Goal: Task Accomplishment & Management: Manage account settings

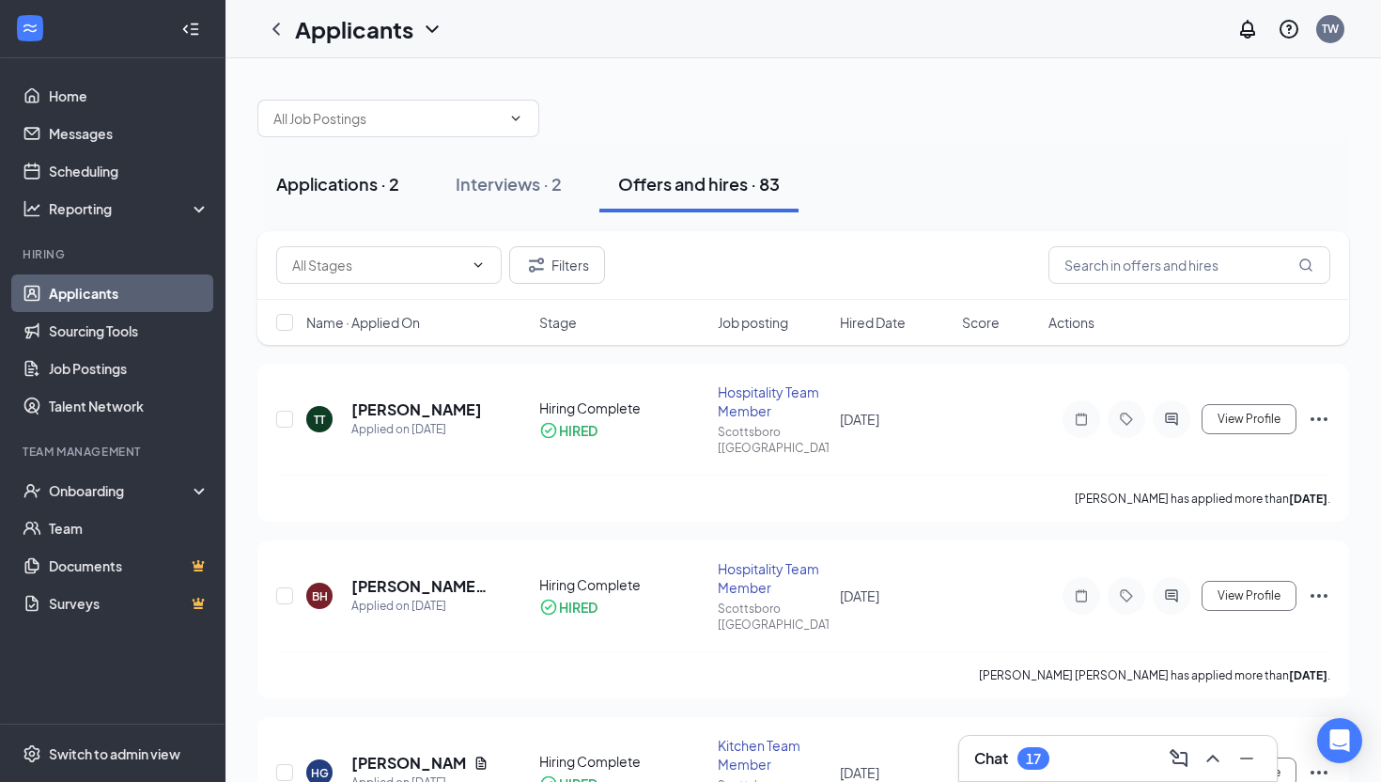
click at [370, 174] on div "Applications · 2" at bounding box center [337, 183] width 123 height 23
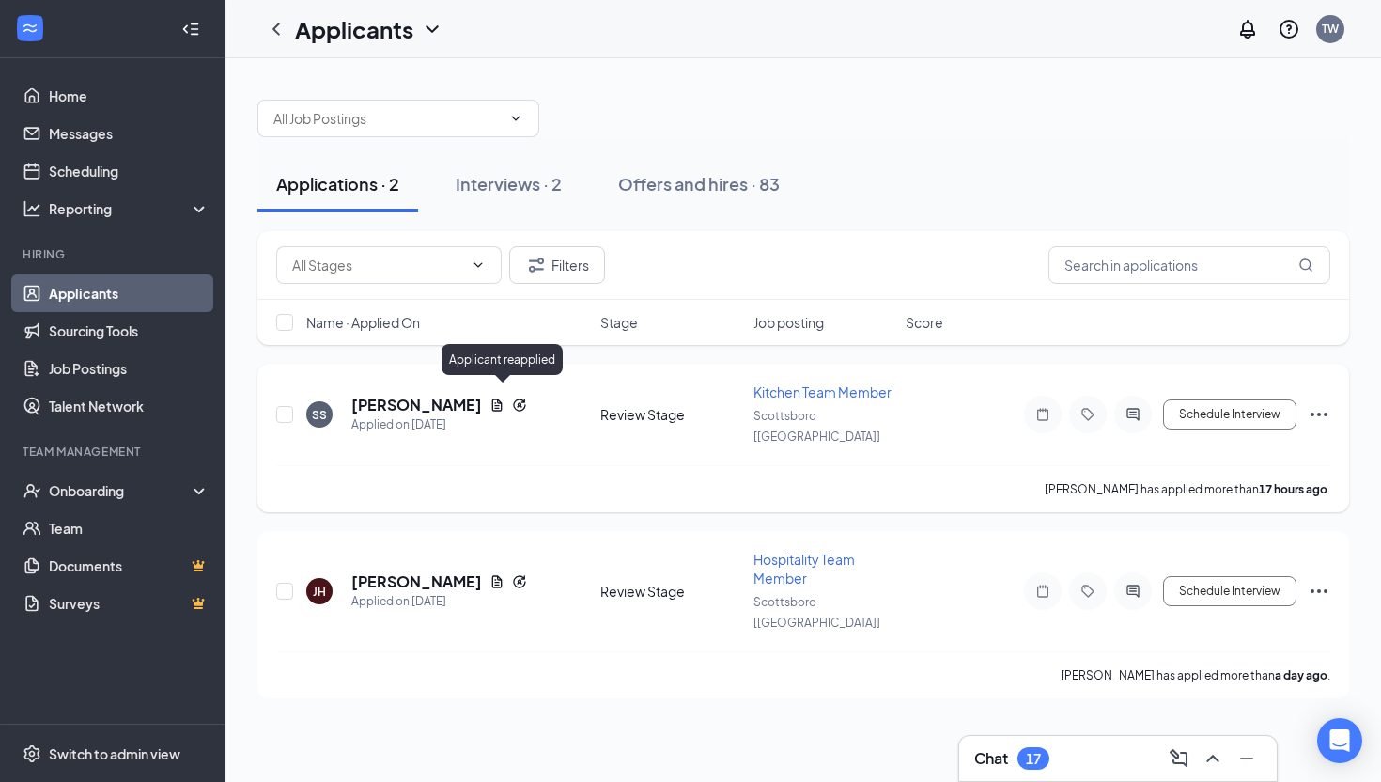
click at [512, 397] on icon "Reapply" at bounding box center [519, 404] width 15 height 15
click at [513, 398] on icon "Reapply" at bounding box center [519, 404] width 12 height 12
click at [512, 397] on icon "Reapply" at bounding box center [519, 404] width 15 height 15
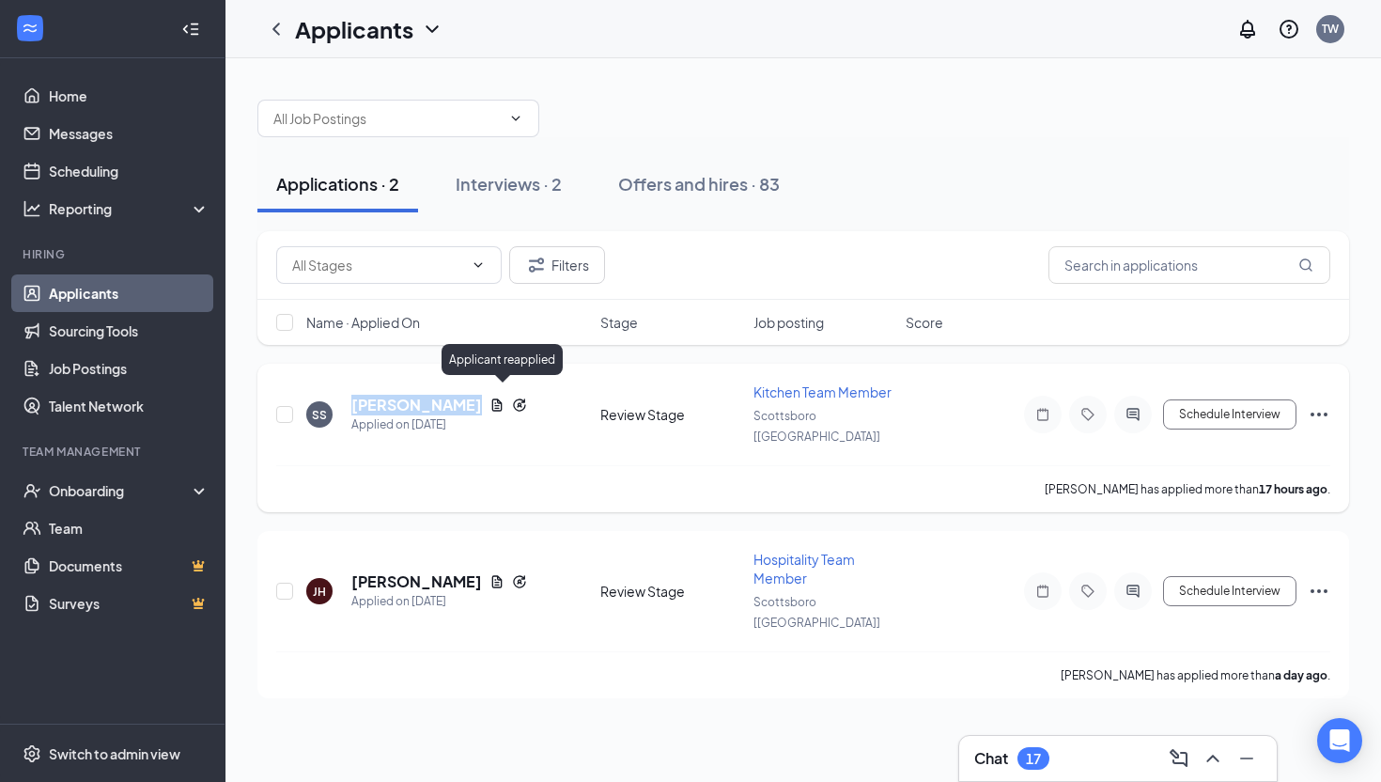
click at [512, 397] on icon "Reapply" at bounding box center [519, 404] width 15 height 15
click at [399, 397] on h5 "[PERSON_NAME]" at bounding box center [416, 405] width 131 height 21
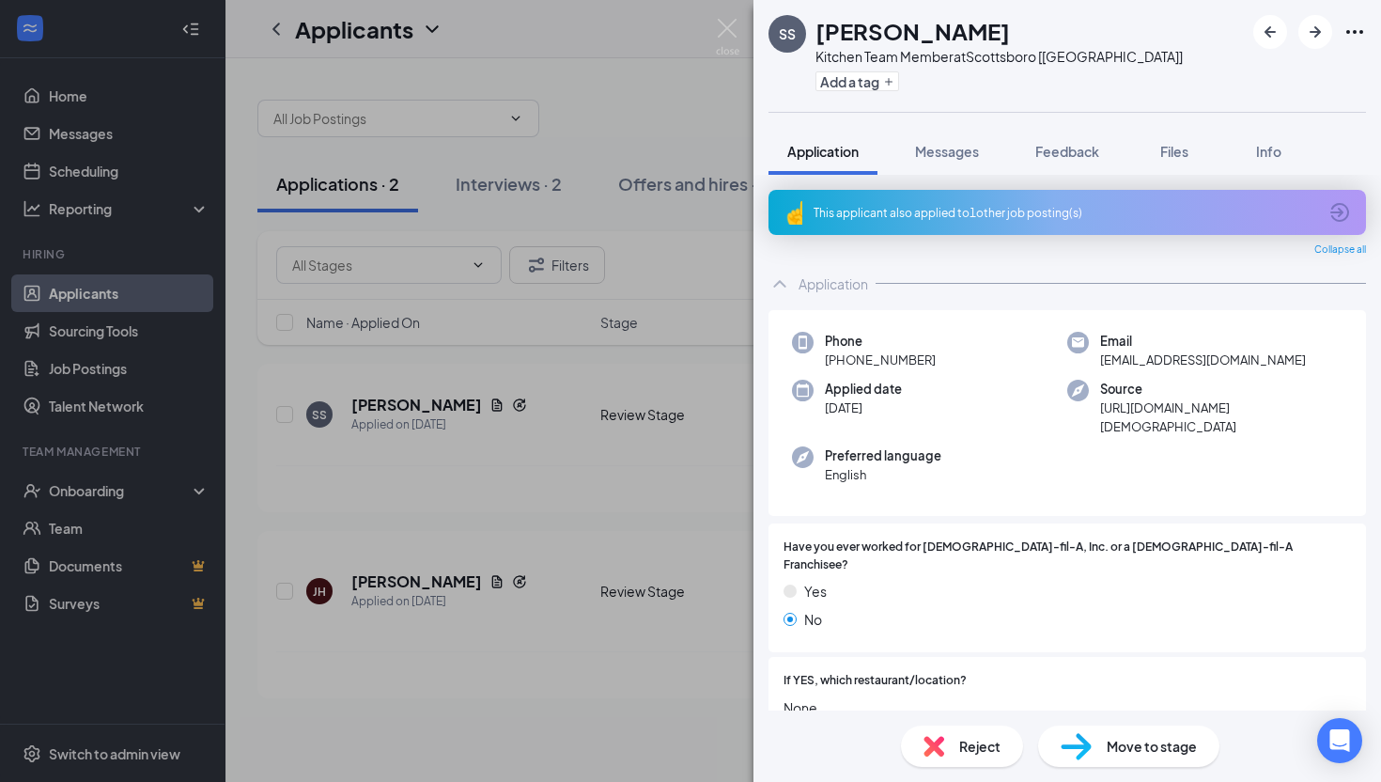
click at [943, 226] on div "This applicant also applied to 1 other job posting(s)" at bounding box center [1068, 212] width 598 height 45
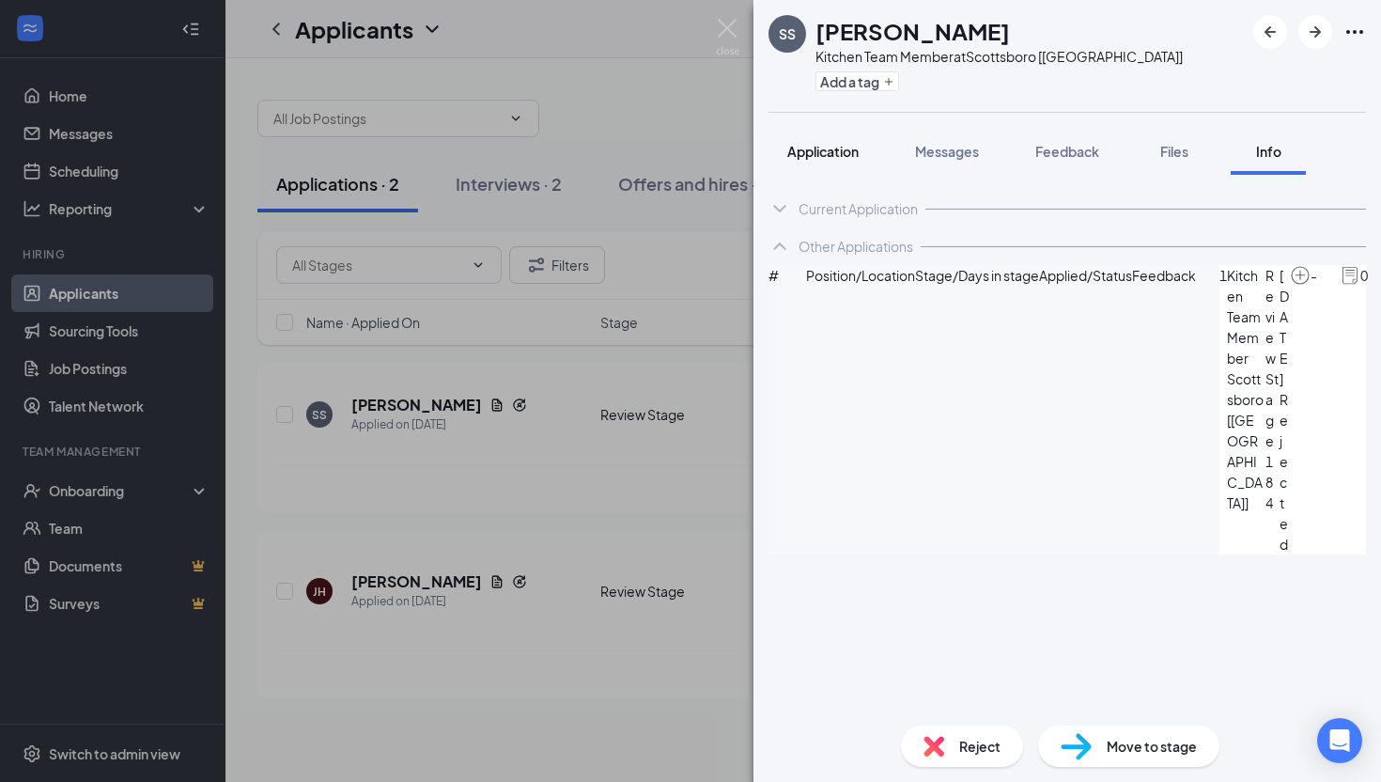
click at [827, 155] on span "Application" at bounding box center [822, 151] width 71 height 17
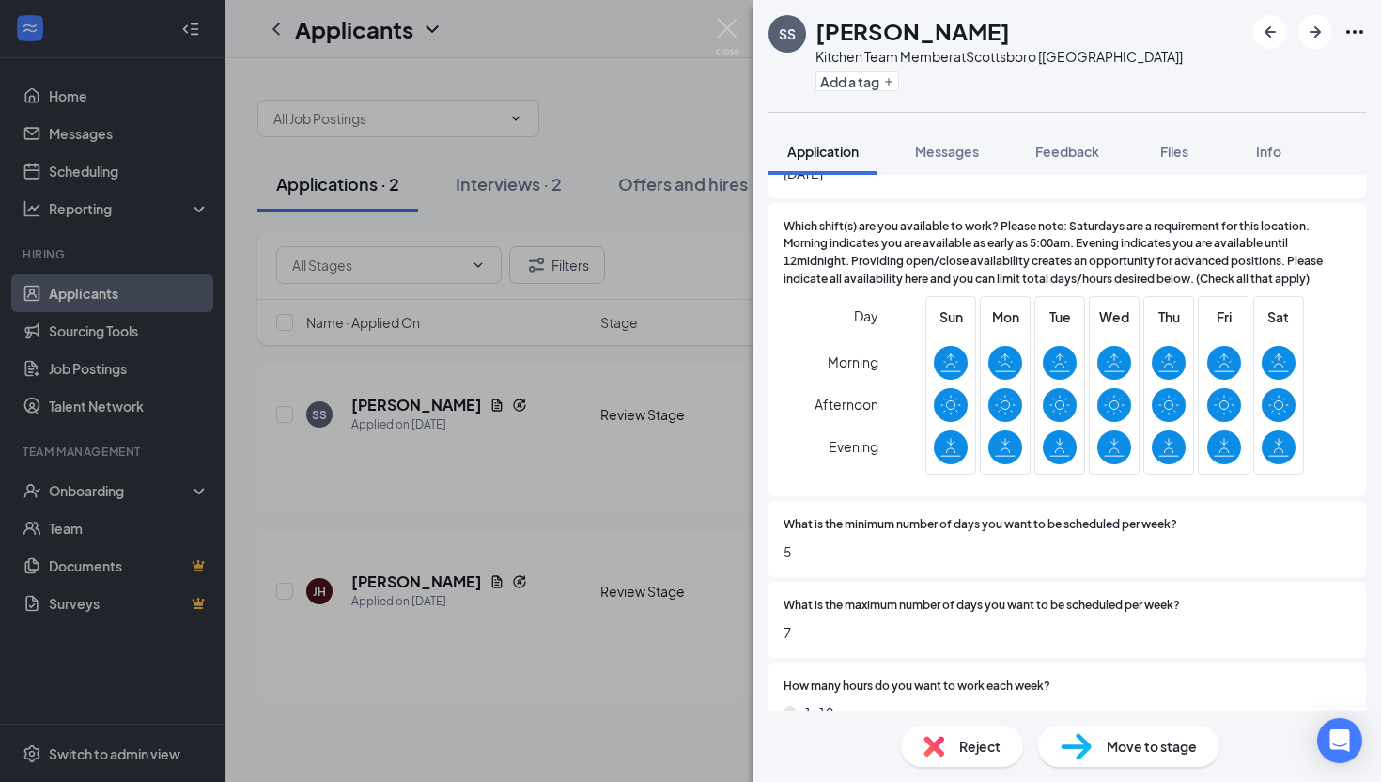
scroll to position [2087, 0]
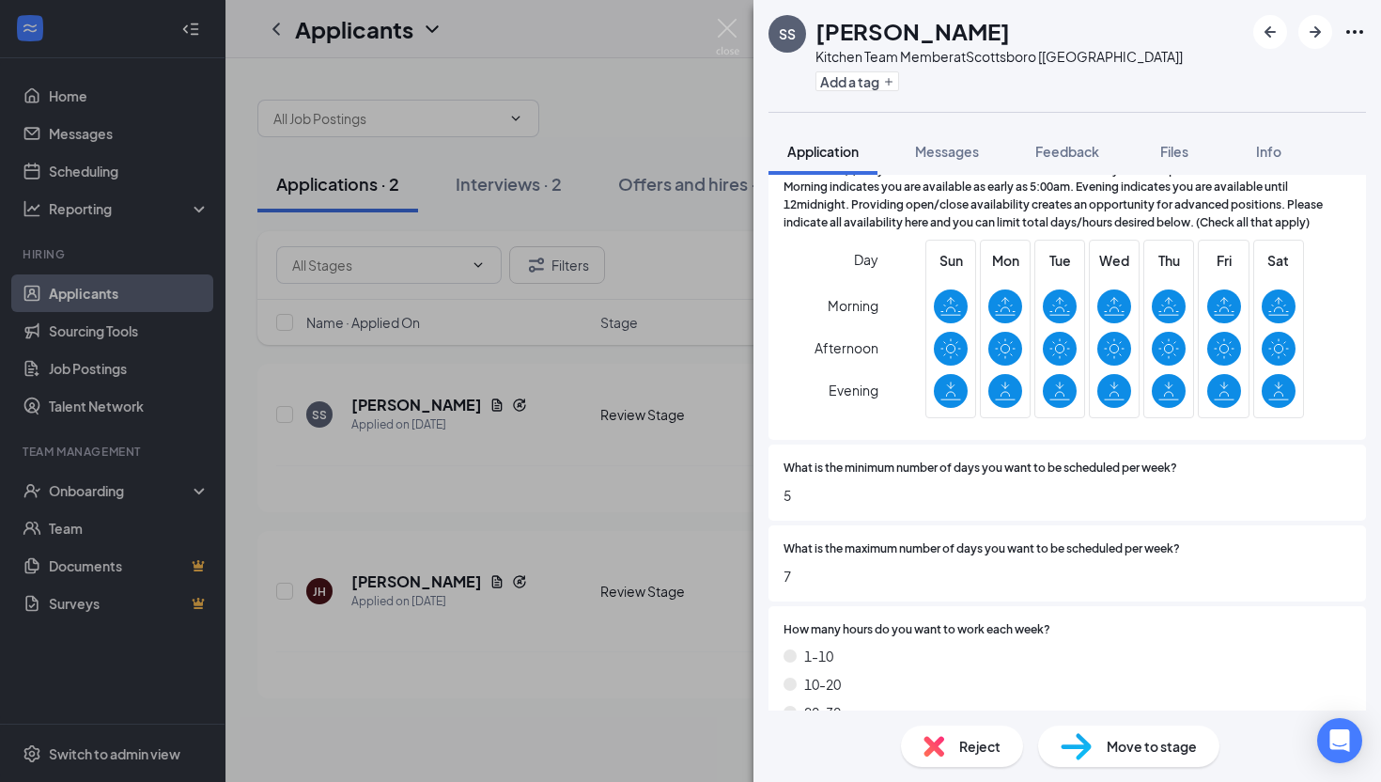
click at [592, 151] on div "SS [PERSON_NAME] Kitchen Team Member at [GEOGRAPHIC_DATA] [[GEOGRAPHIC_DATA]] A…" at bounding box center [690, 391] width 1381 height 782
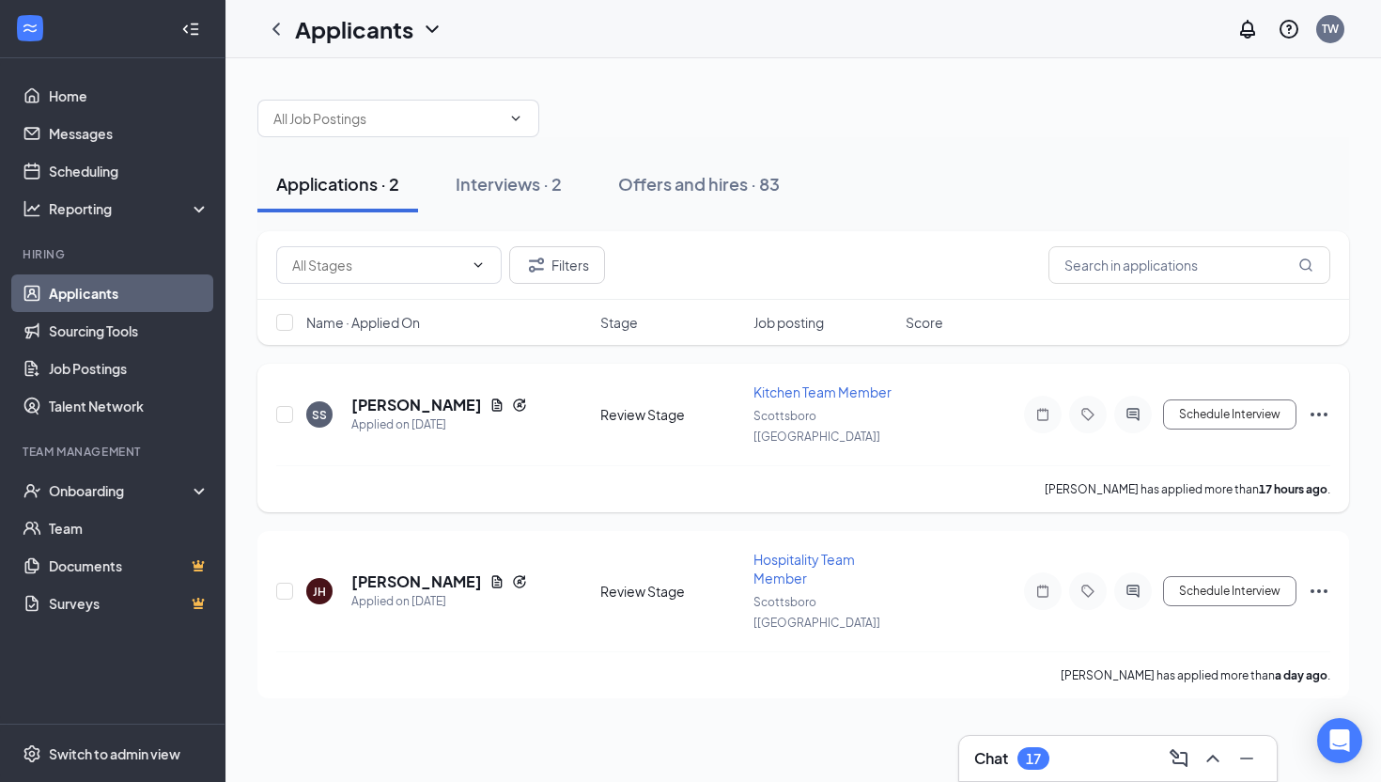
click at [388, 395] on h5 "[PERSON_NAME]" at bounding box center [416, 405] width 131 height 21
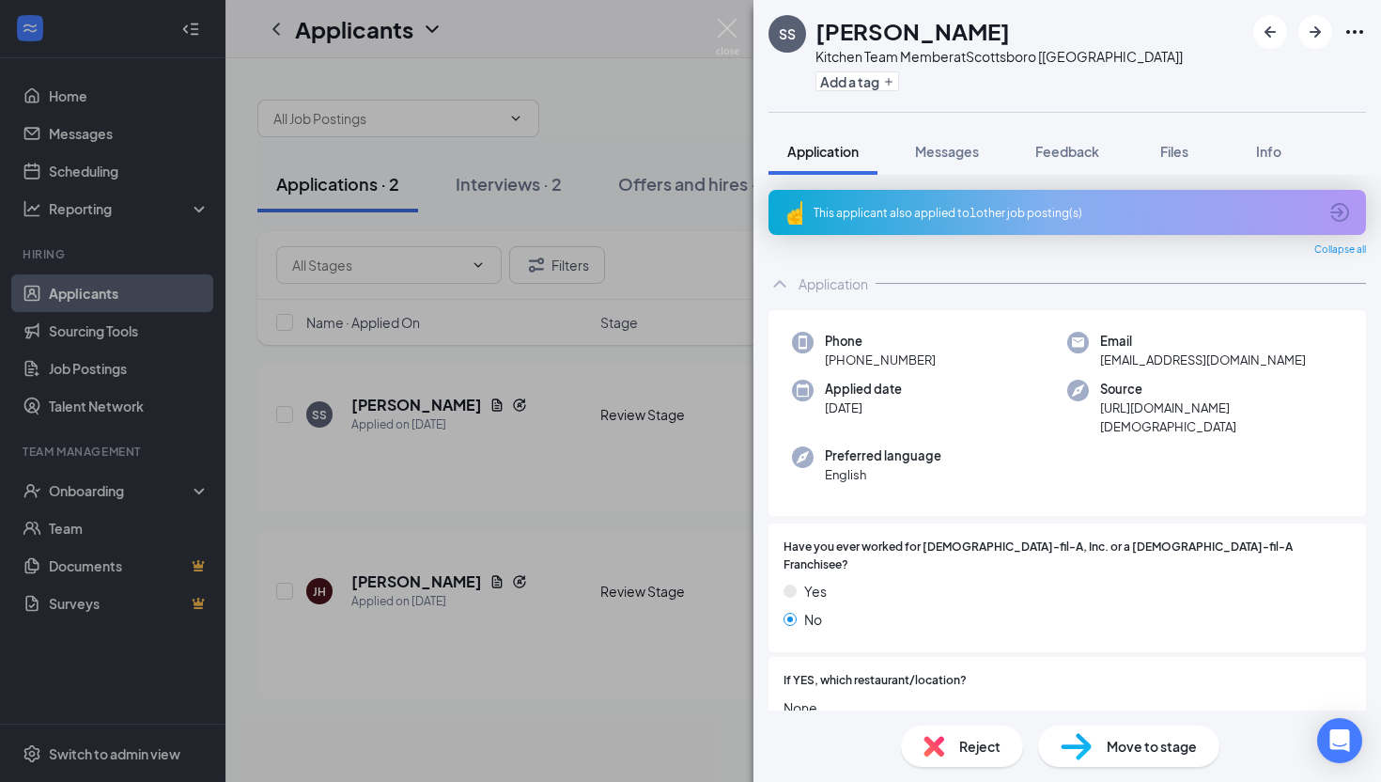
click at [914, 197] on div "This applicant also applied to 1 other job posting(s)" at bounding box center [1068, 212] width 598 height 45
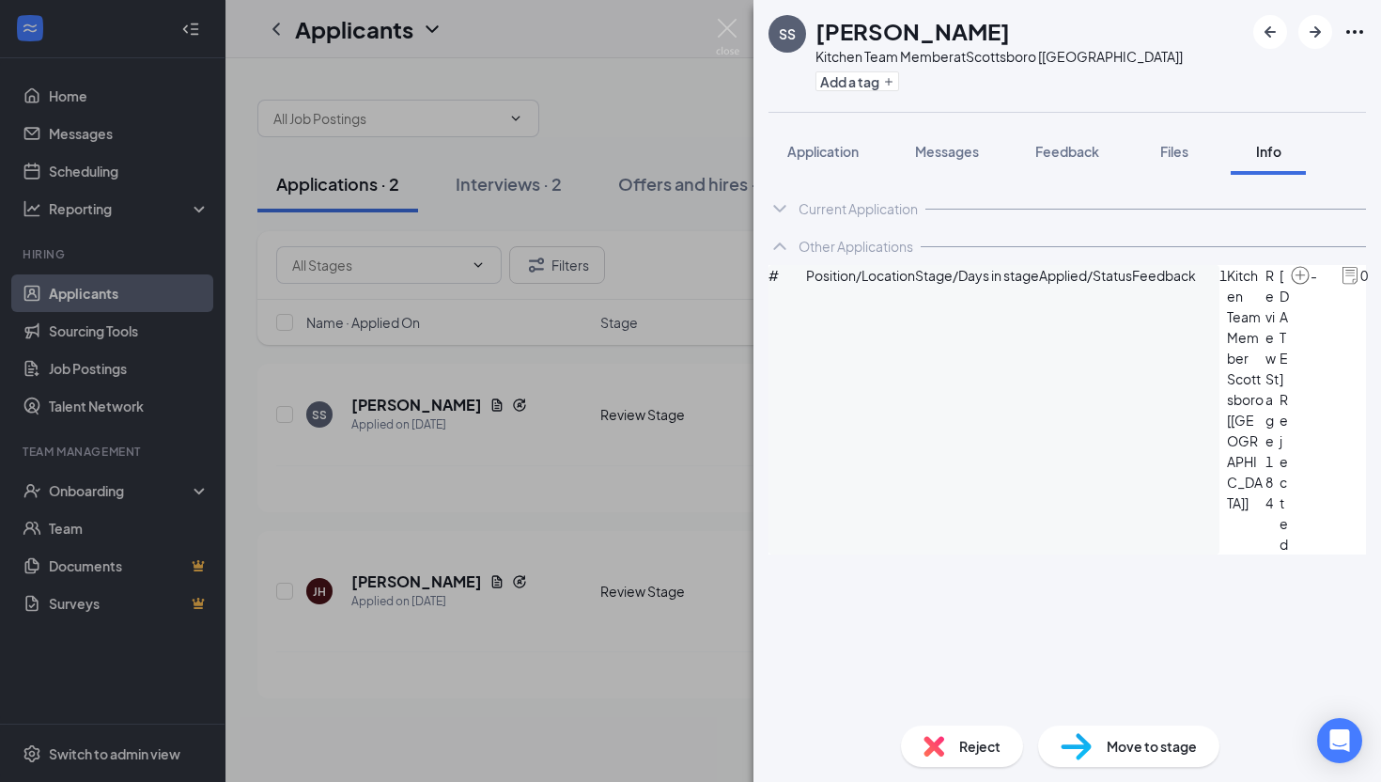
click at [778, 207] on icon "ChevronDown" at bounding box center [780, 208] width 23 height 23
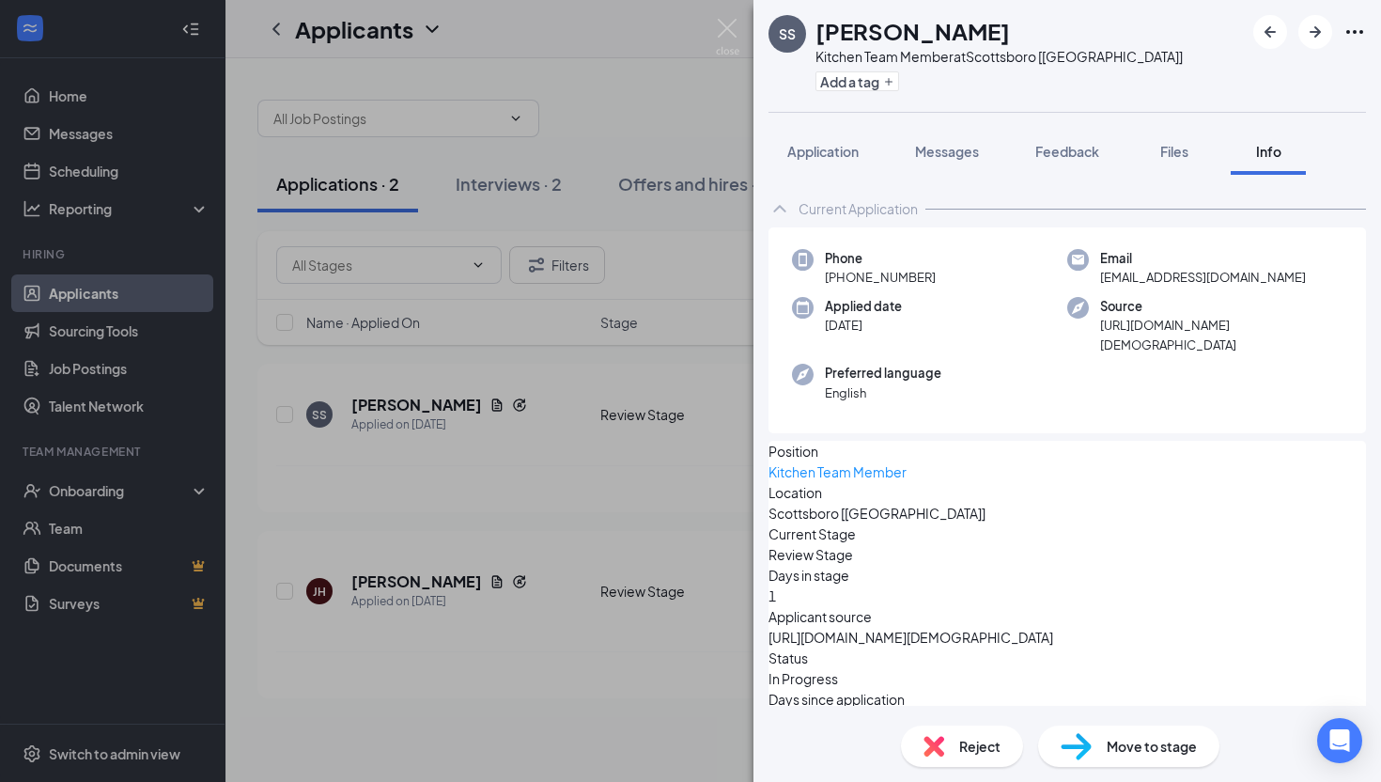
click at [788, 210] on icon "ChevronUp" at bounding box center [780, 208] width 23 height 23
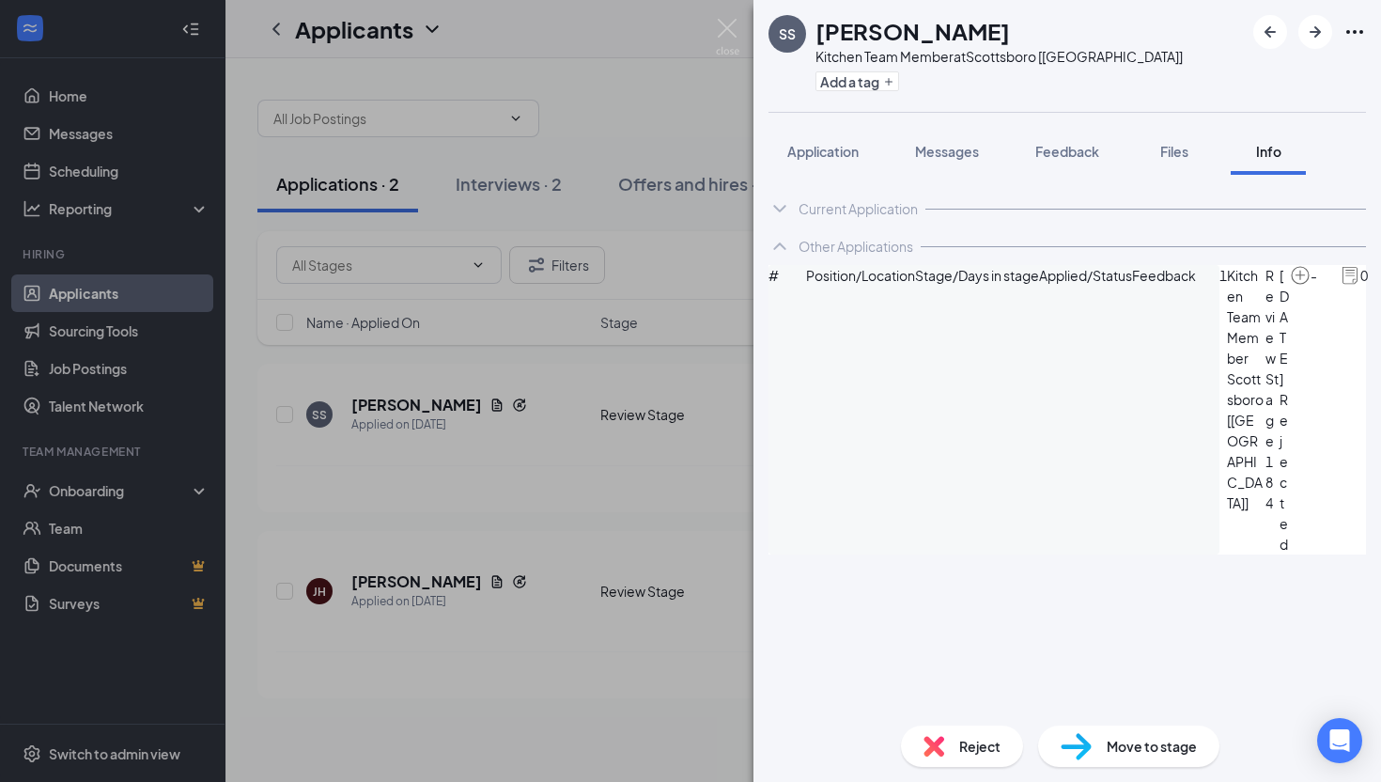
click at [524, 215] on div "SS [PERSON_NAME] Kitchen Team Member at [GEOGRAPHIC_DATA] [[GEOGRAPHIC_DATA]] A…" at bounding box center [690, 391] width 1381 height 782
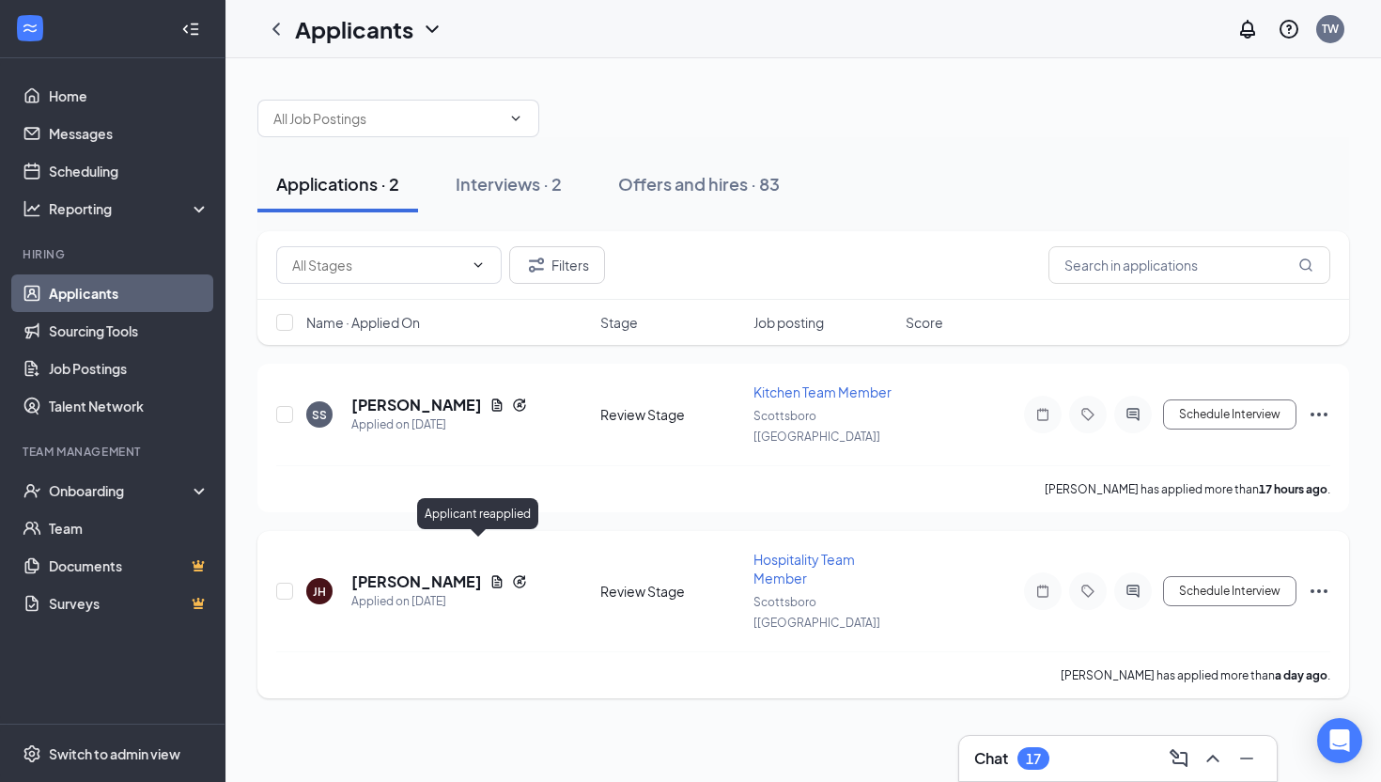
click at [513, 575] on icon "Reapply" at bounding box center [519, 581] width 12 height 12
click at [408, 571] on h5 "[PERSON_NAME]" at bounding box center [416, 581] width 131 height 21
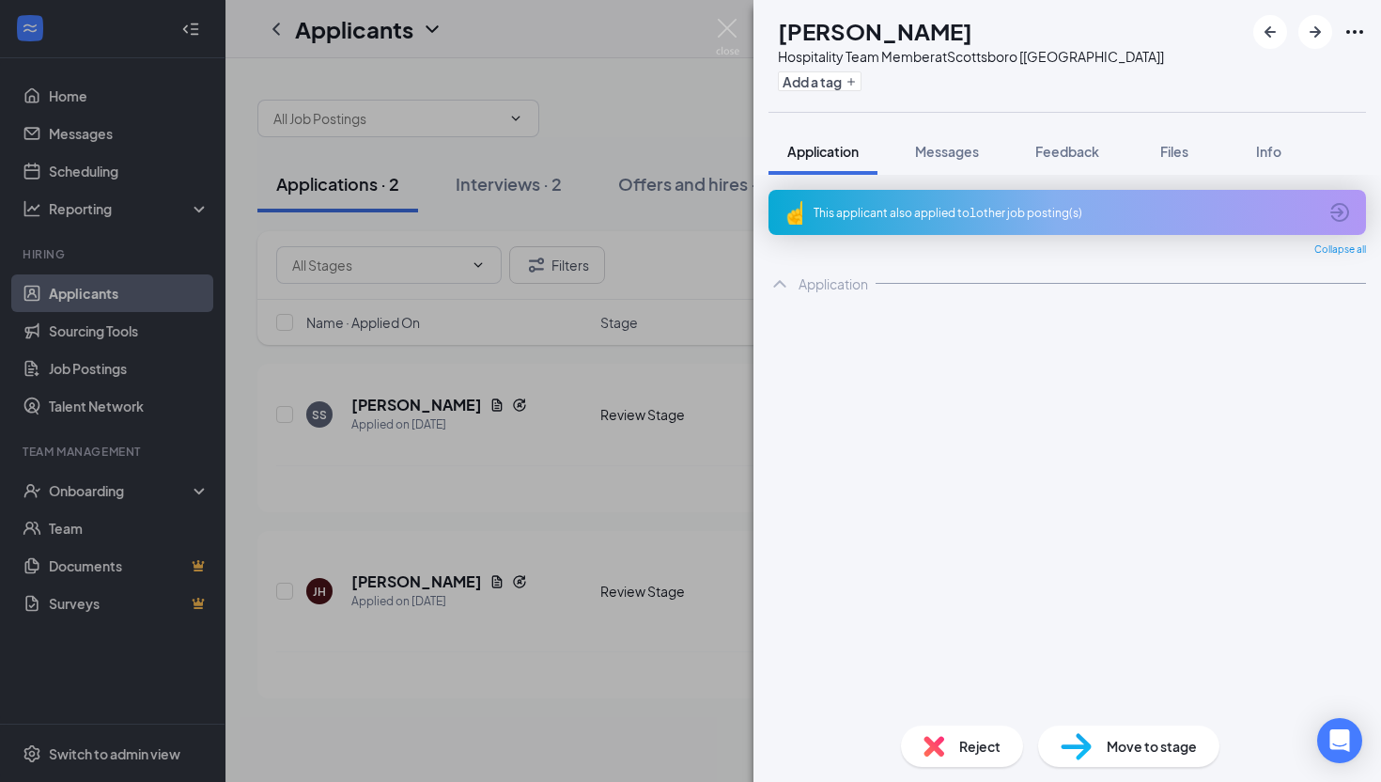
click at [1019, 214] on div "This applicant also applied to 1 other job posting(s)" at bounding box center [1066, 213] width 504 height 16
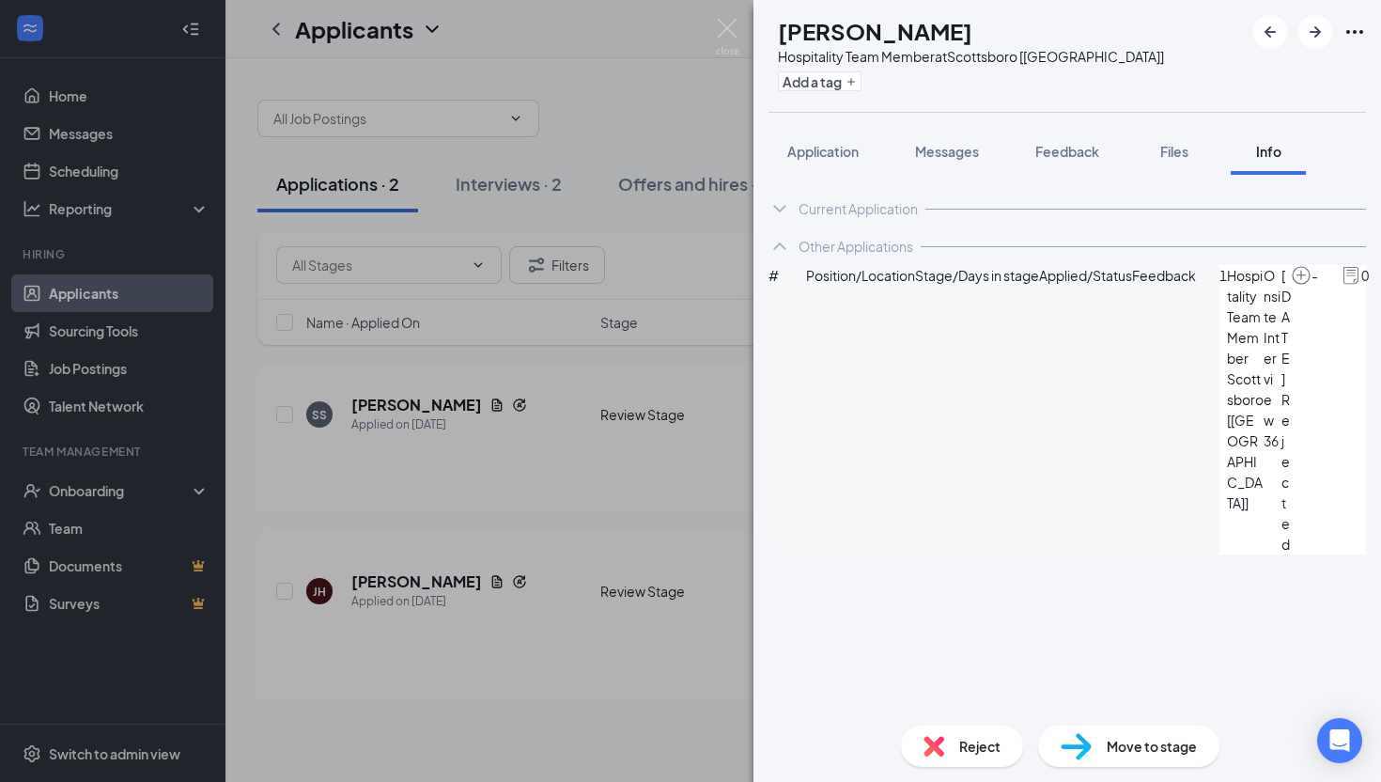
click at [678, 137] on div "[PERSON_NAME] [PERSON_NAME] Heal Hospitality Team Member at [GEOGRAPHIC_DATA] […" at bounding box center [690, 391] width 1381 height 782
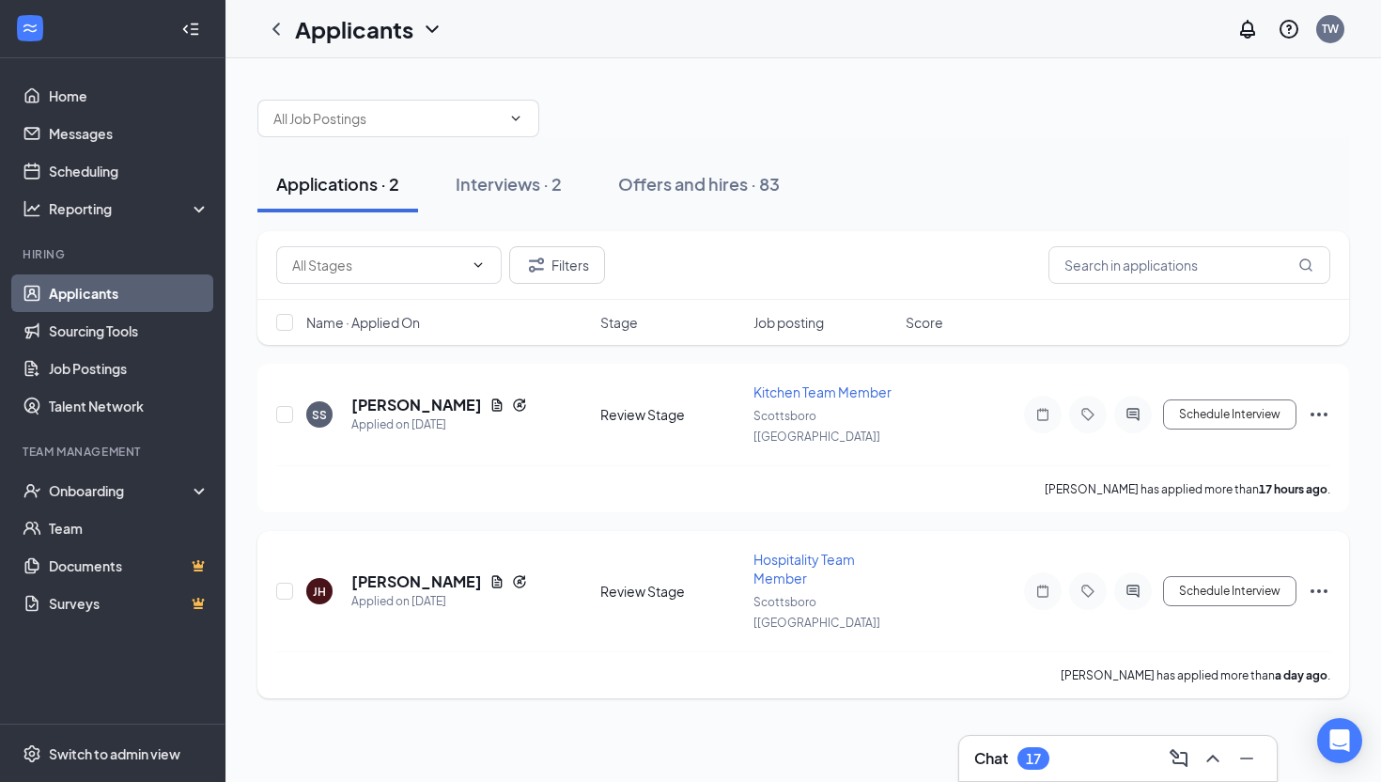
click at [1322, 580] on icon "Ellipses" at bounding box center [1319, 591] width 23 height 23
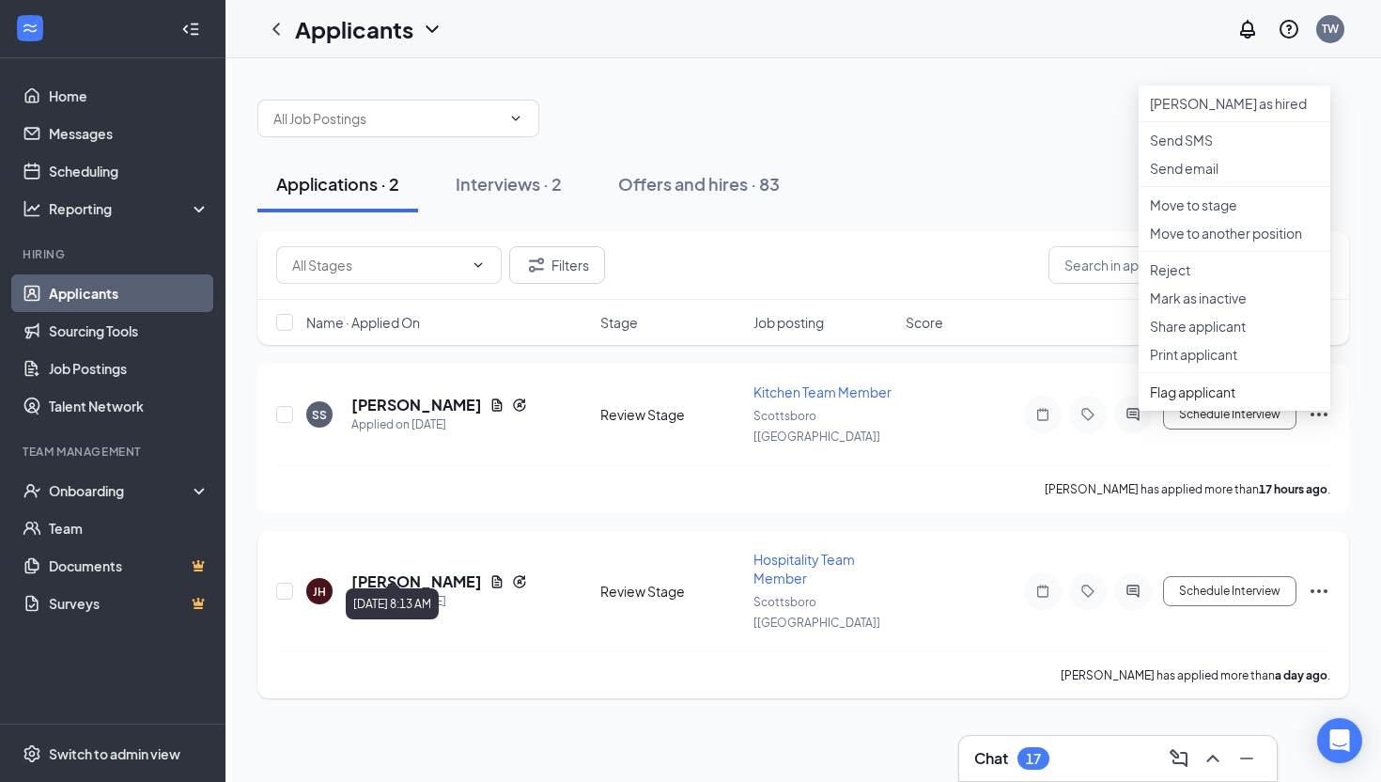
click at [376, 571] on h5 "[PERSON_NAME]" at bounding box center [416, 581] width 131 height 21
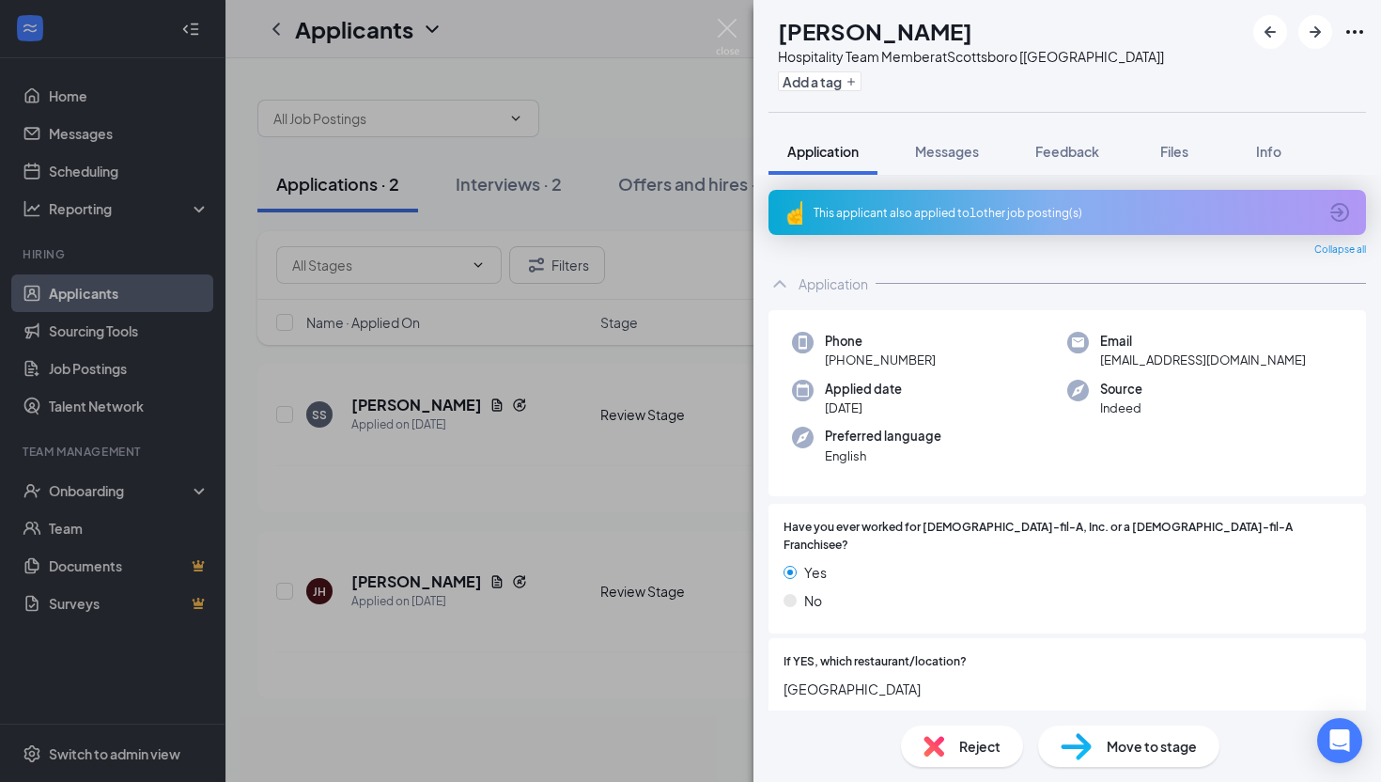
click at [591, 326] on div "[PERSON_NAME] [PERSON_NAME] Heal Hospitality Team Member at [GEOGRAPHIC_DATA] […" at bounding box center [690, 391] width 1381 height 782
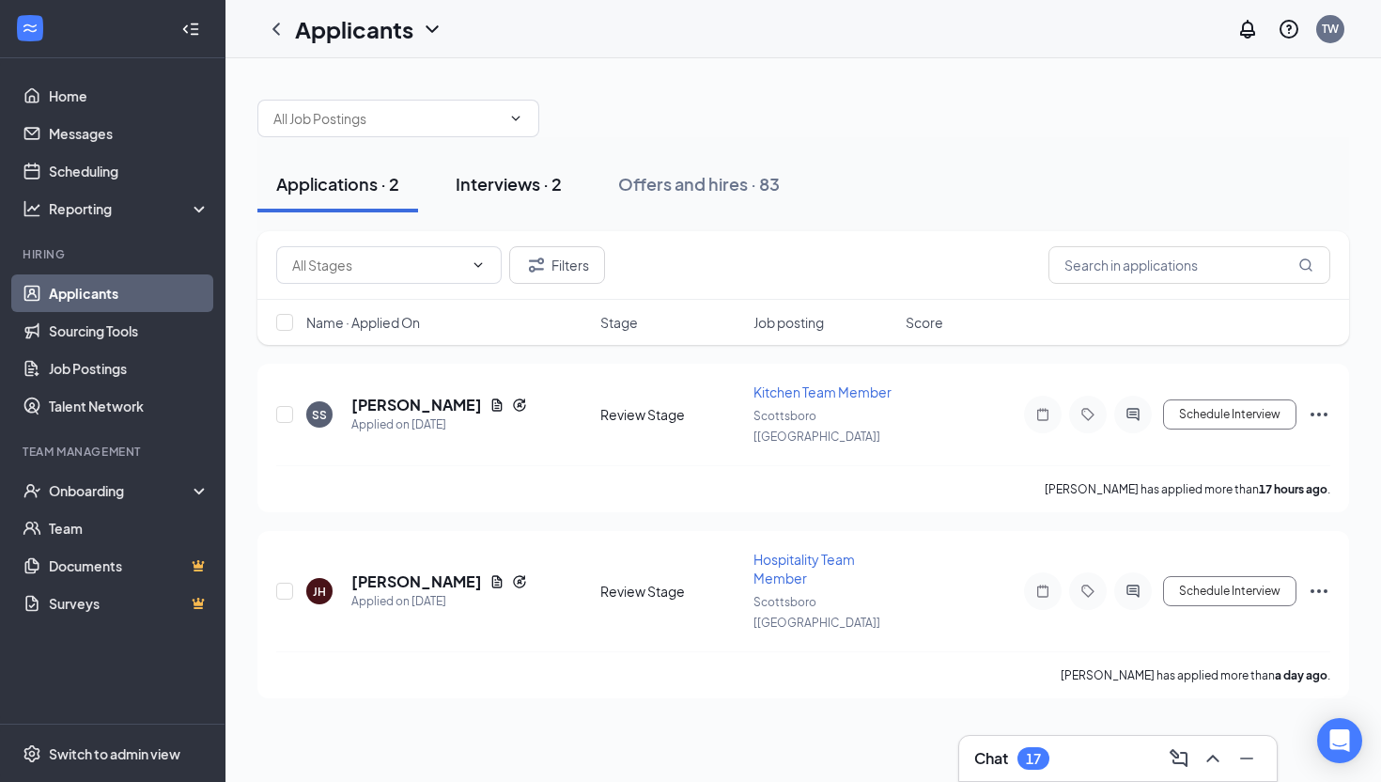
click at [487, 168] on button "Interviews · 2" at bounding box center [509, 184] width 144 height 56
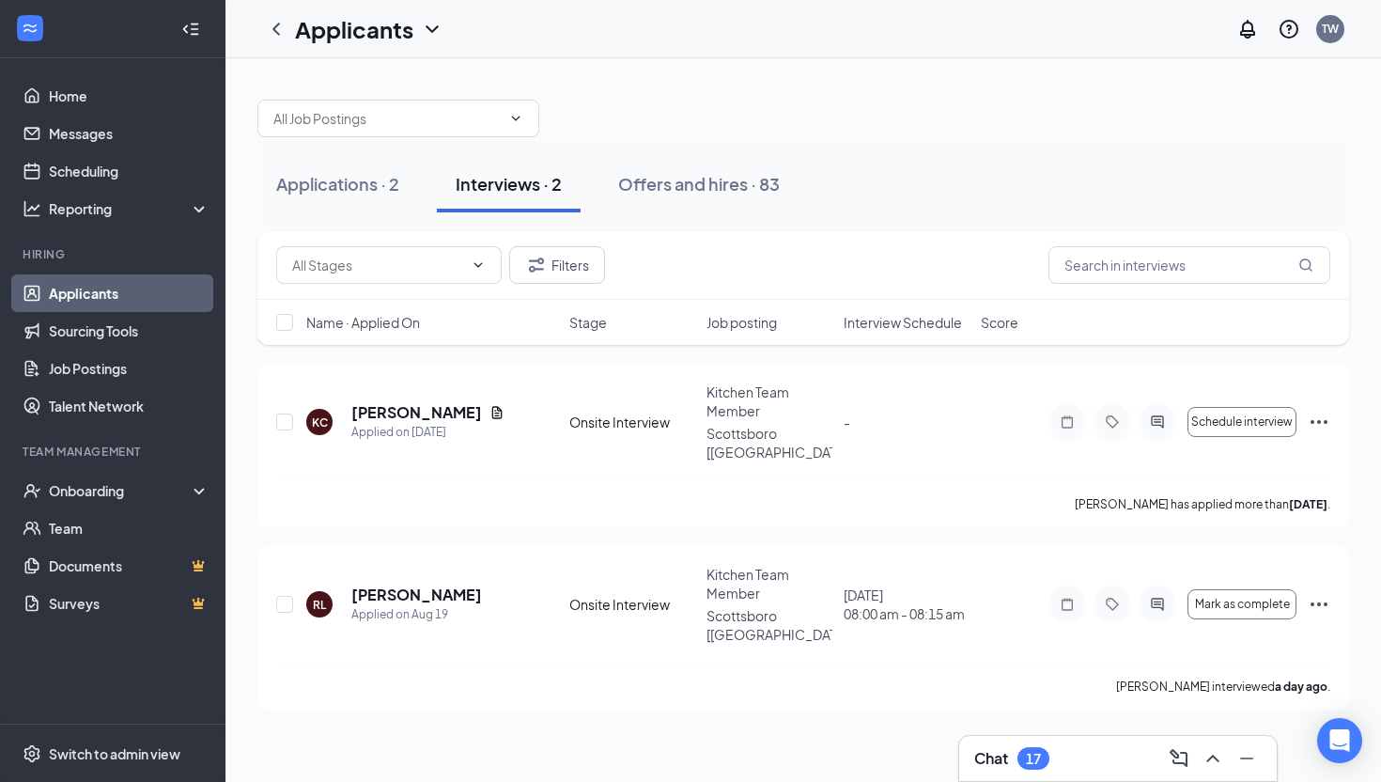
click at [1037, 749] on div "17" at bounding box center [1033, 759] width 15 height 16
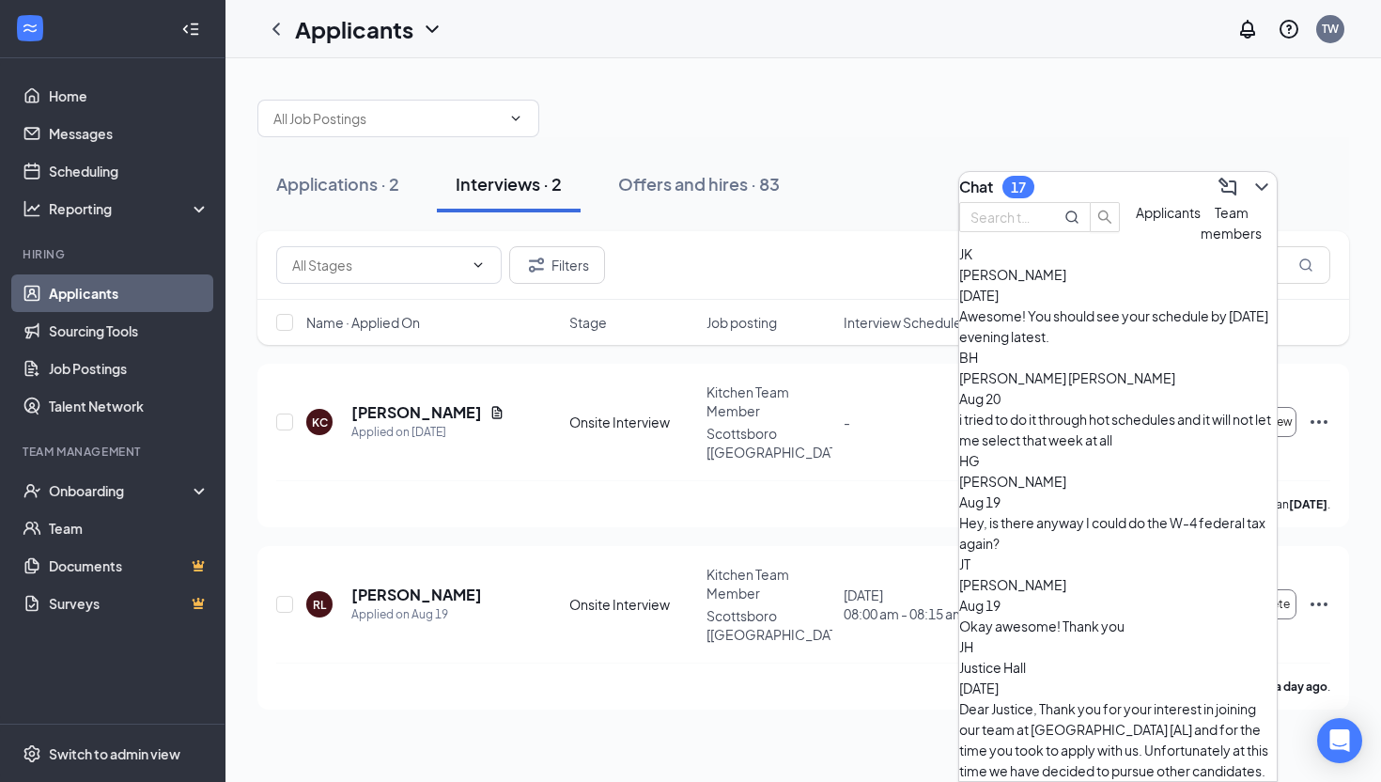
click at [1136, 221] on span "Applicants" at bounding box center [1168, 212] width 65 height 17
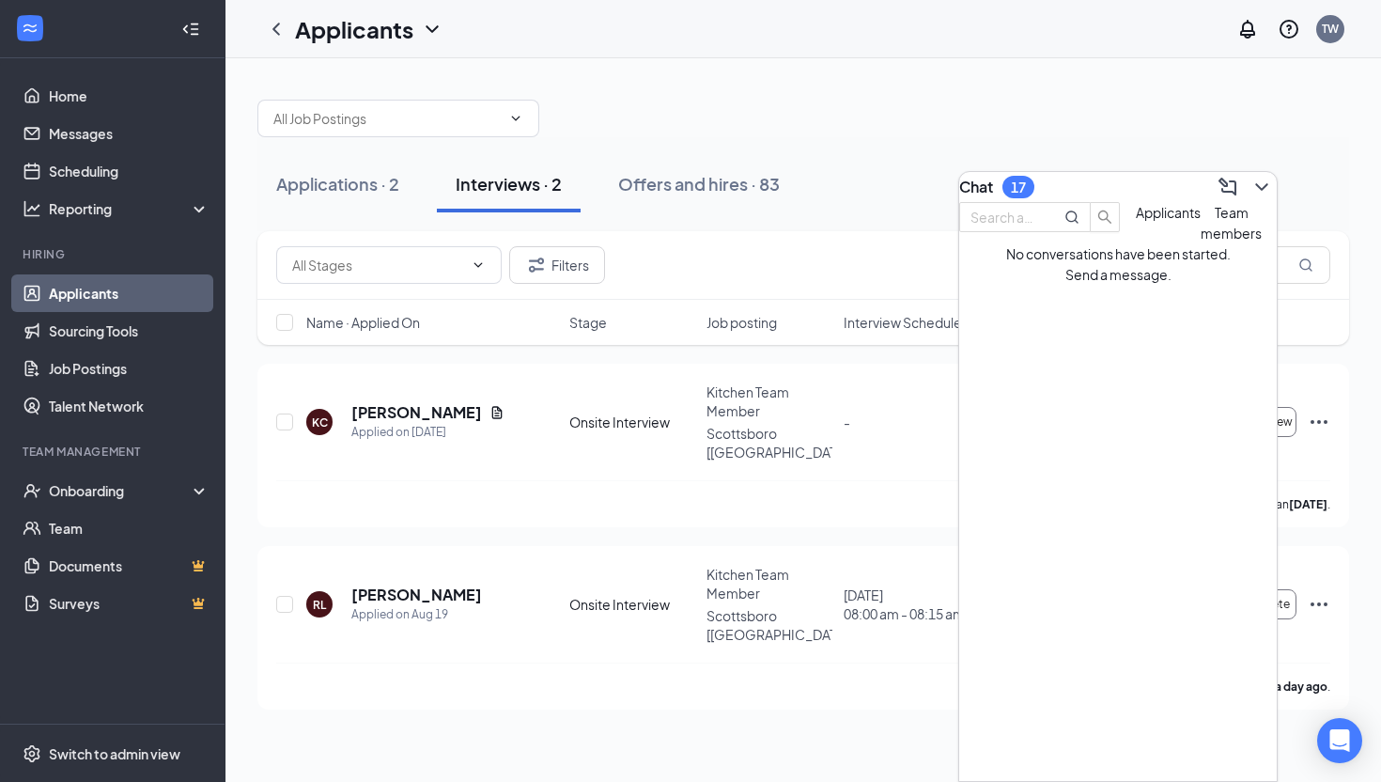
click at [1119, 186] on div "Chat 17" at bounding box center [1118, 187] width 318 height 30
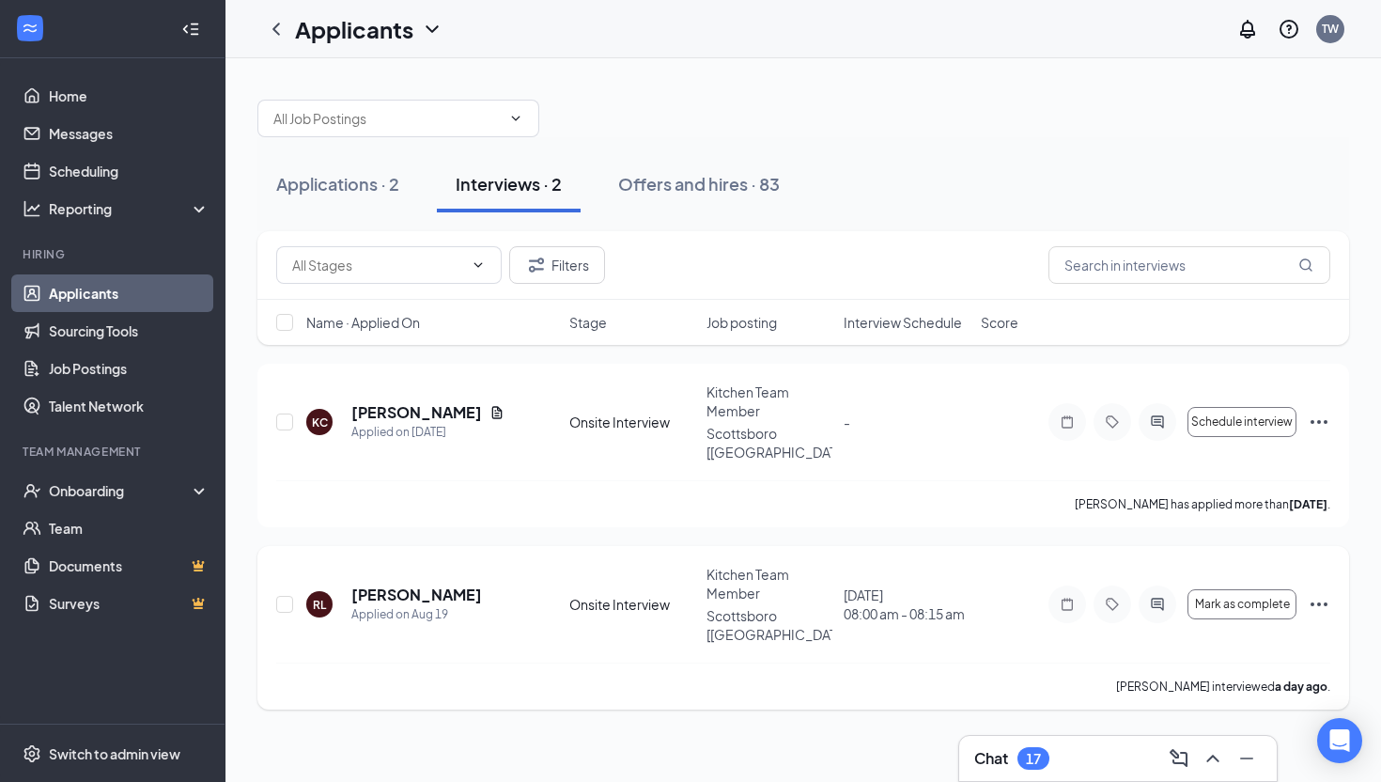
click at [1318, 602] on icon "Ellipses" at bounding box center [1319, 604] width 17 height 4
click at [962, 34] on div "Applicants TW" at bounding box center [803, 29] width 1156 height 58
click at [397, 402] on h5 "[PERSON_NAME]" at bounding box center [416, 412] width 131 height 21
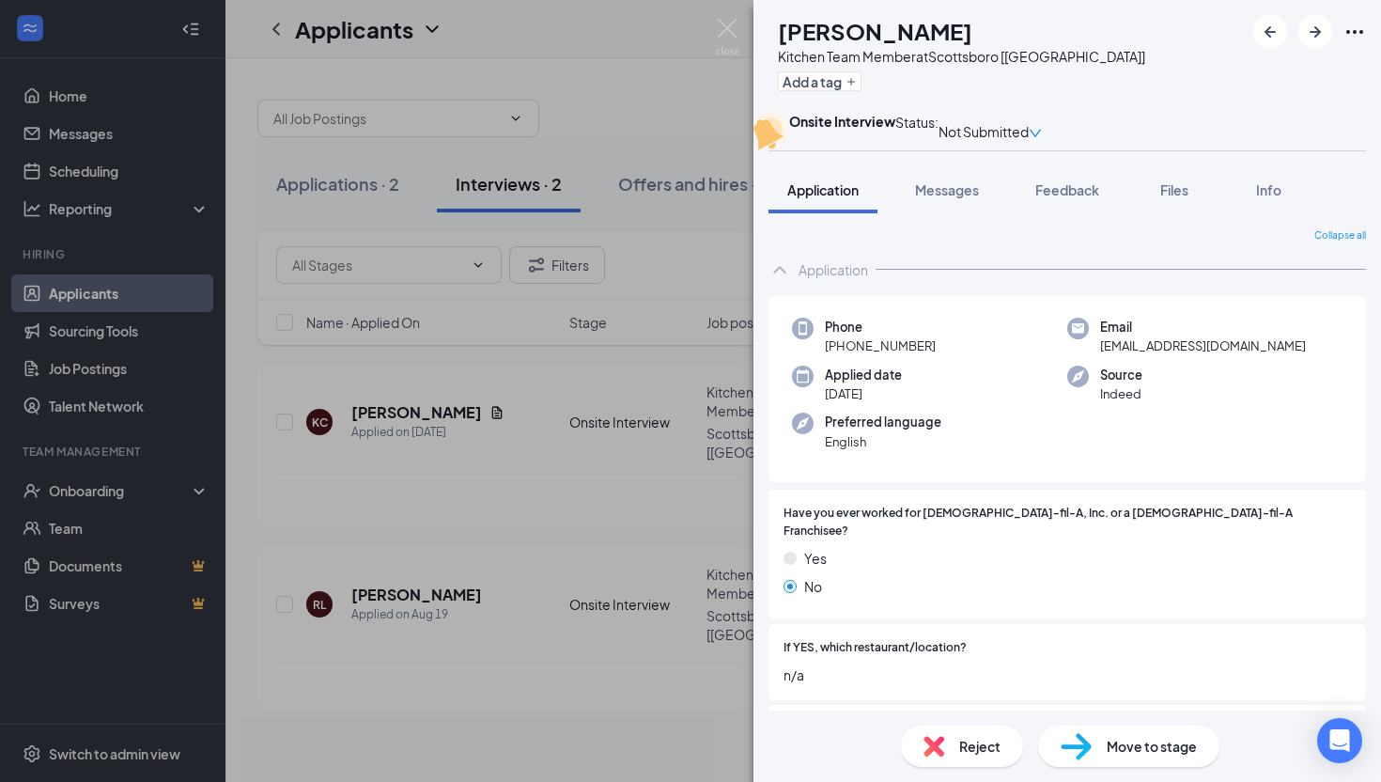
click at [672, 111] on div "KC [PERSON_NAME] Kitchen Team Member at [GEOGRAPHIC_DATA] [[GEOGRAPHIC_DATA]] A…" at bounding box center [690, 391] width 1381 height 782
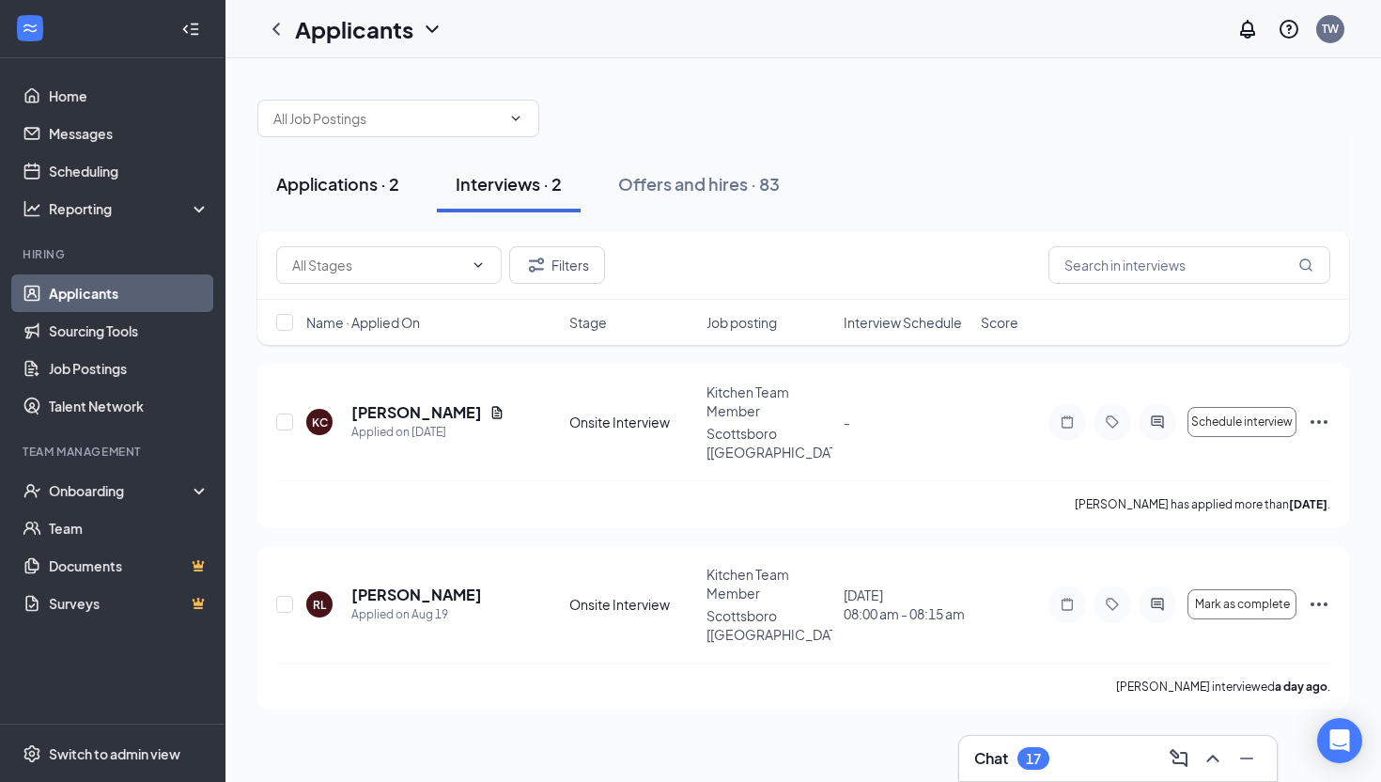
click at [350, 186] on div "Applications · 2" at bounding box center [337, 183] width 123 height 23
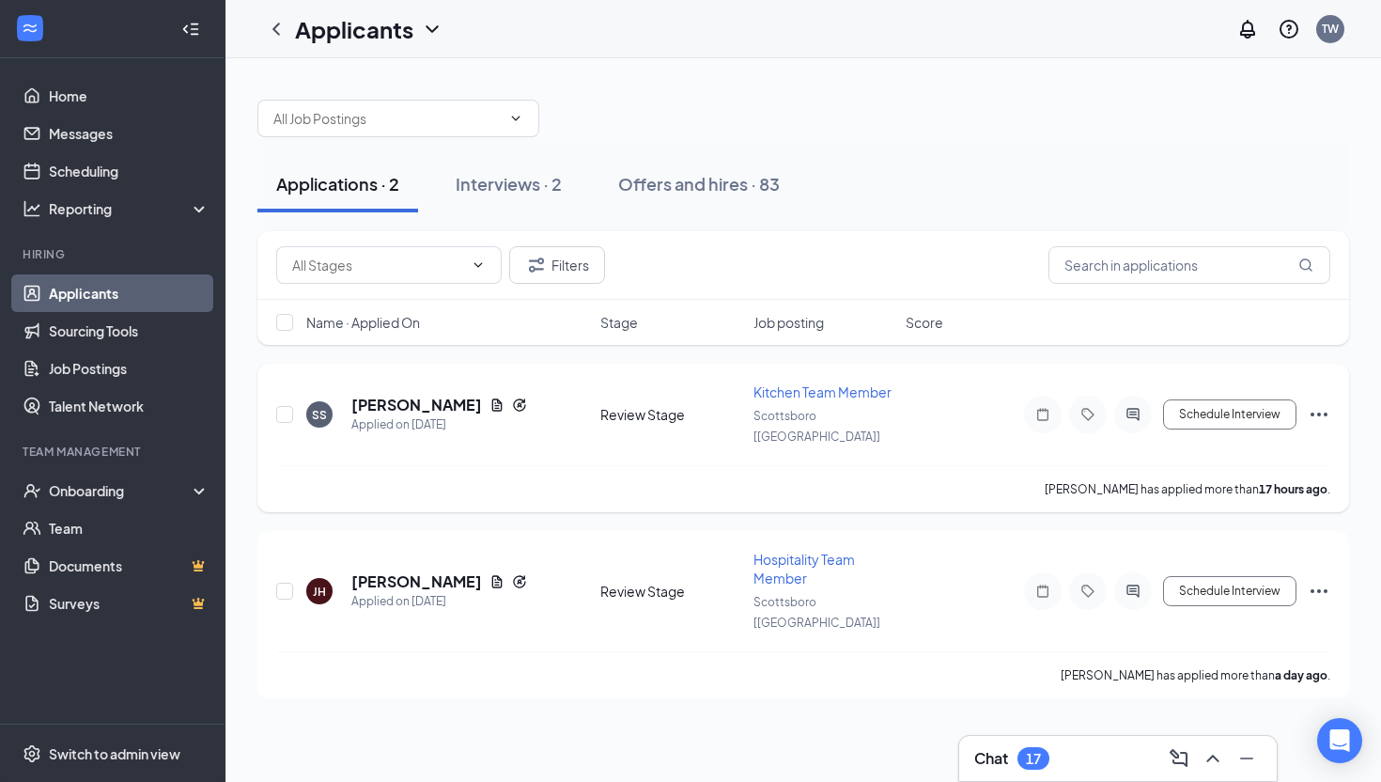
click at [1322, 411] on icon "Ellipses" at bounding box center [1319, 414] width 23 height 23
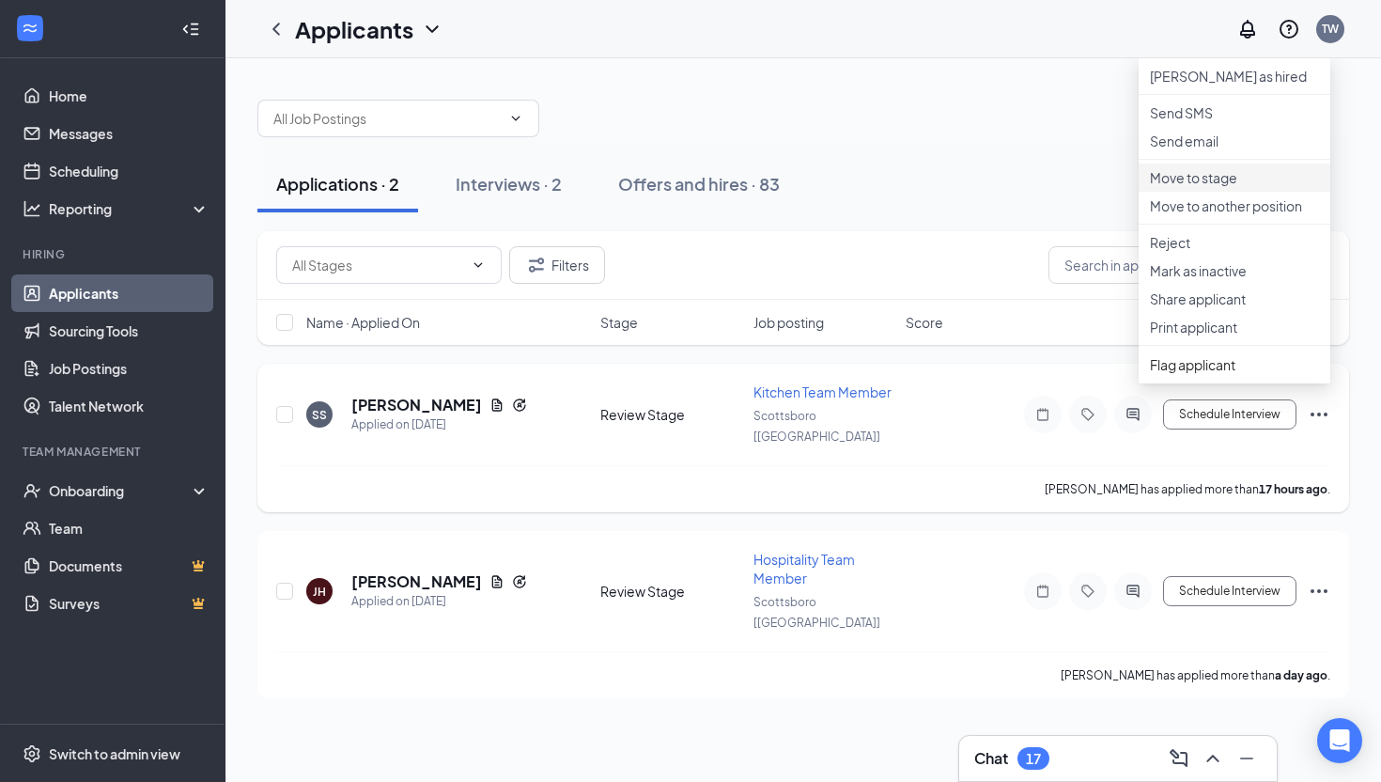
click at [1219, 192] on li "Move to stage" at bounding box center [1235, 177] width 192 height 28
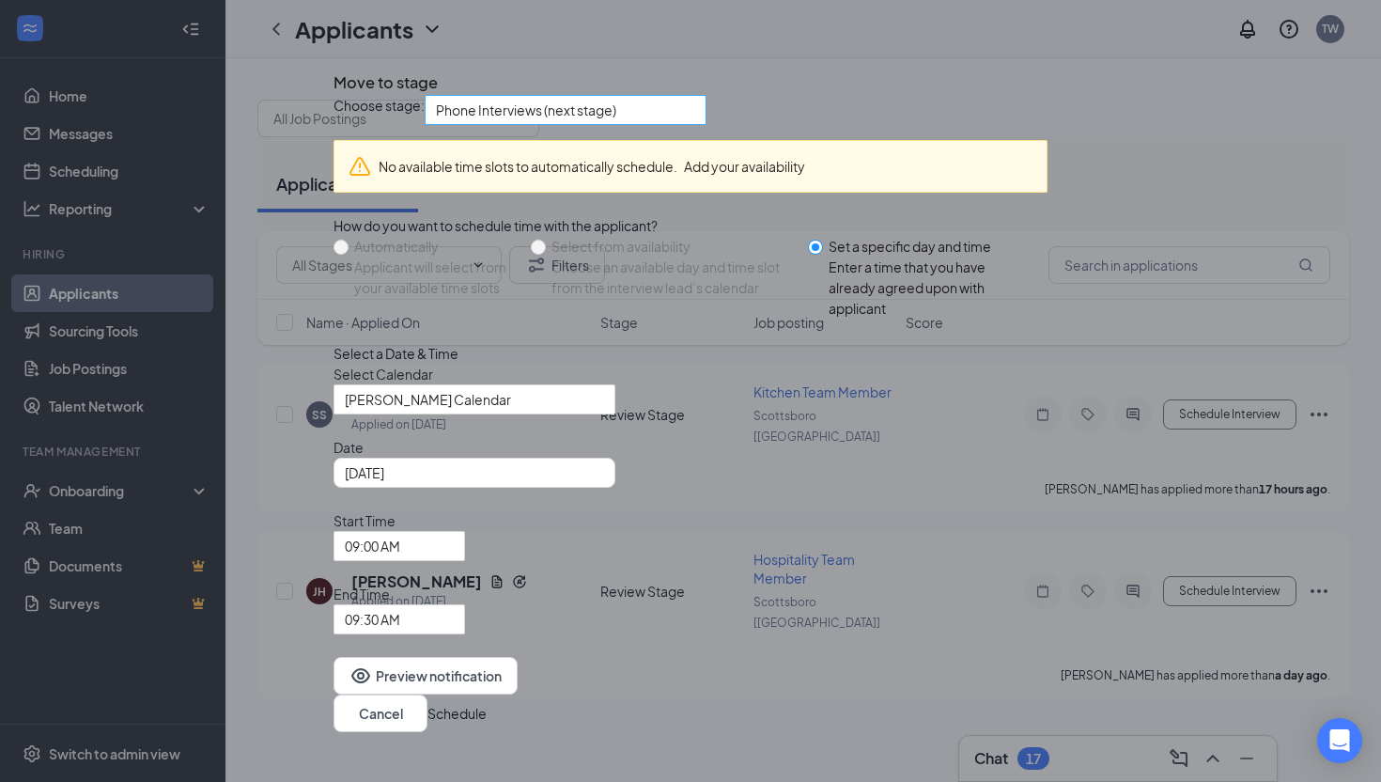
click at [616, 124] on span "Phone Interviews (next stage)" at bounding box center [526, 110] width 180 height 28
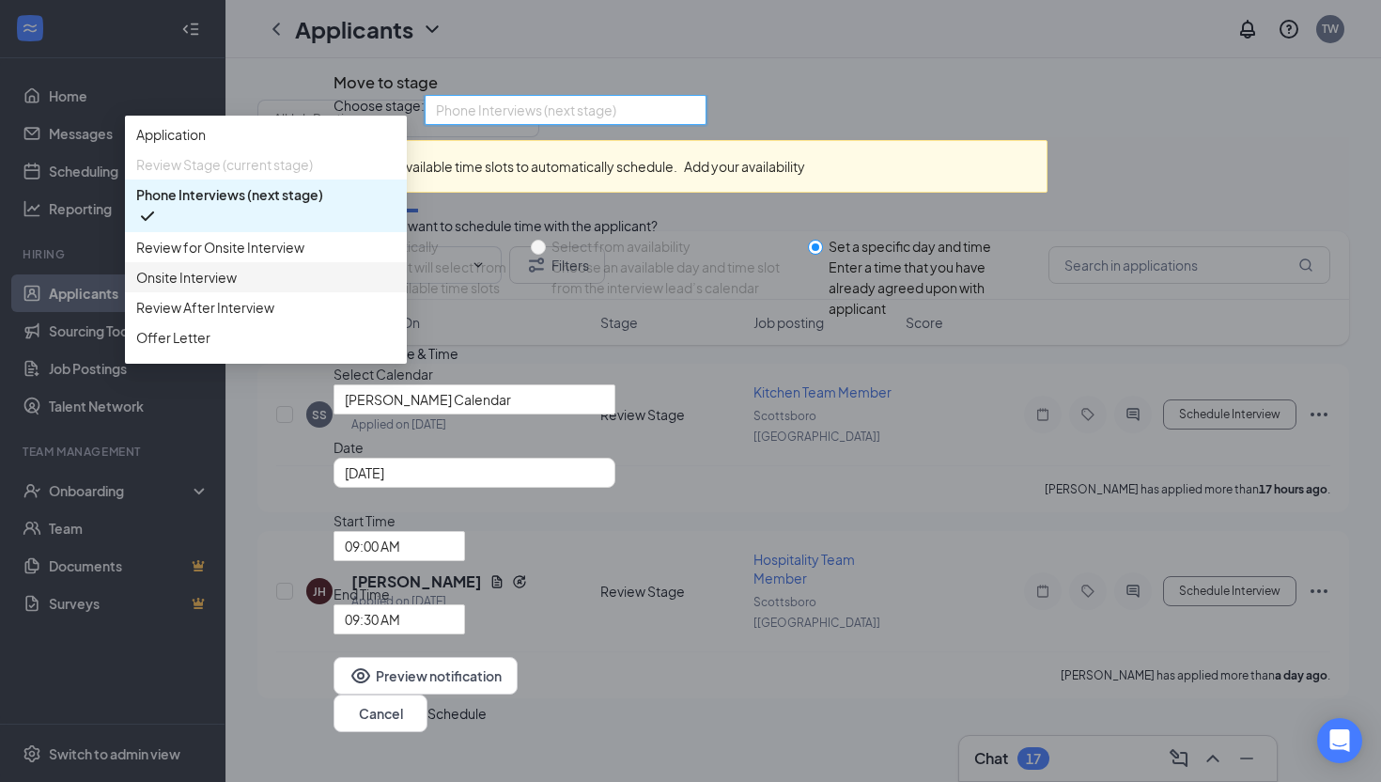
click at [396, 288] on span "Onsite Interview" at bounding box center [265, 277] width 259 height 21
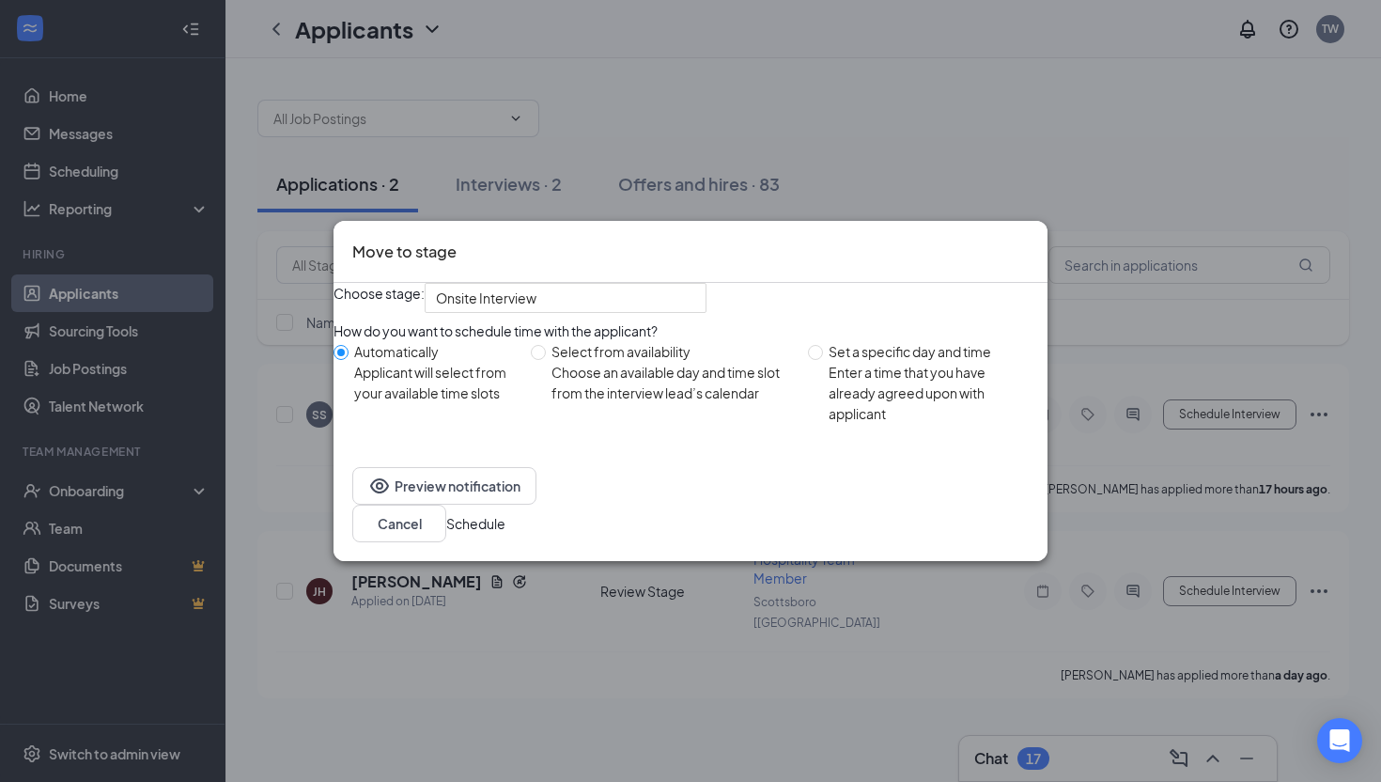
click at [505, 534] on button "Schedule" at bounding box center [475, 523] width 59 height 21
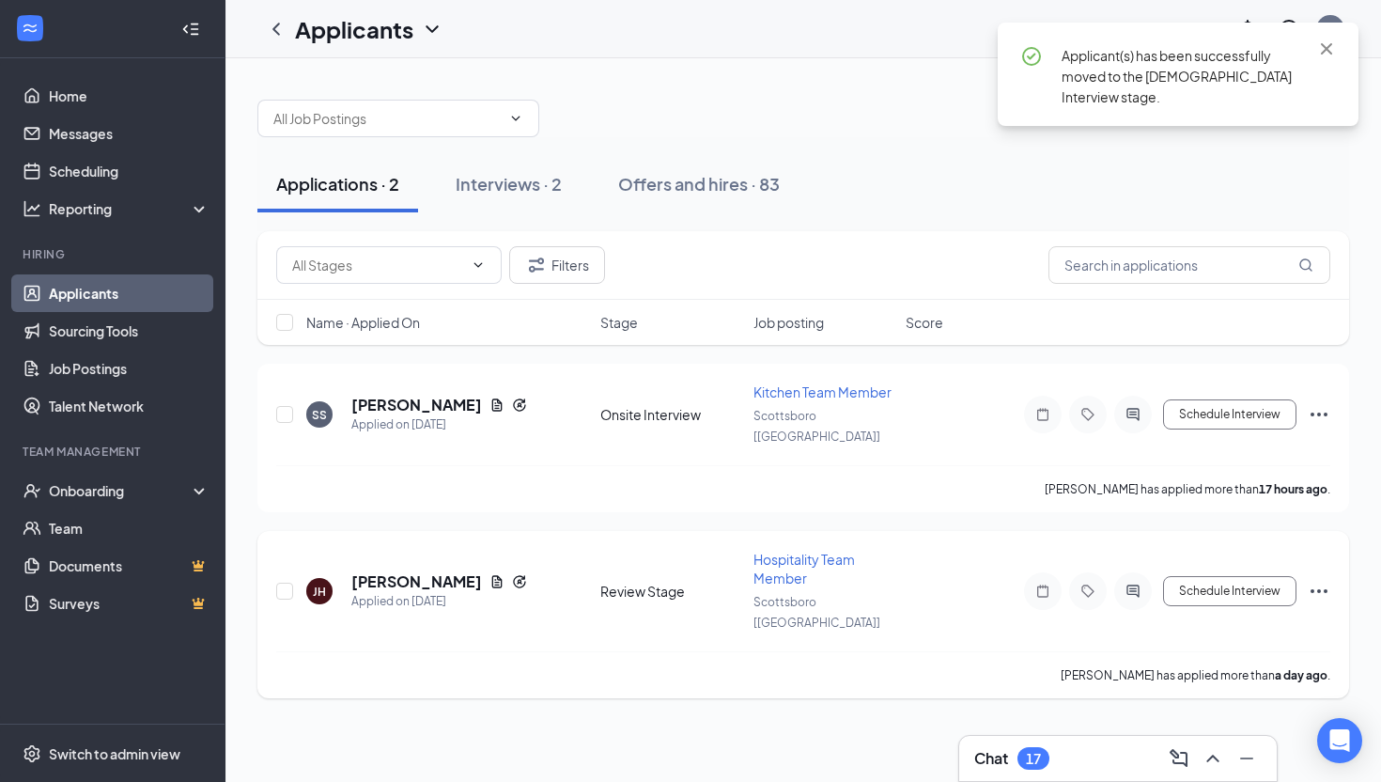
click at [1322, 580] on icon "Ellipses" at bounding box center [1319, 591] width 23 height 23
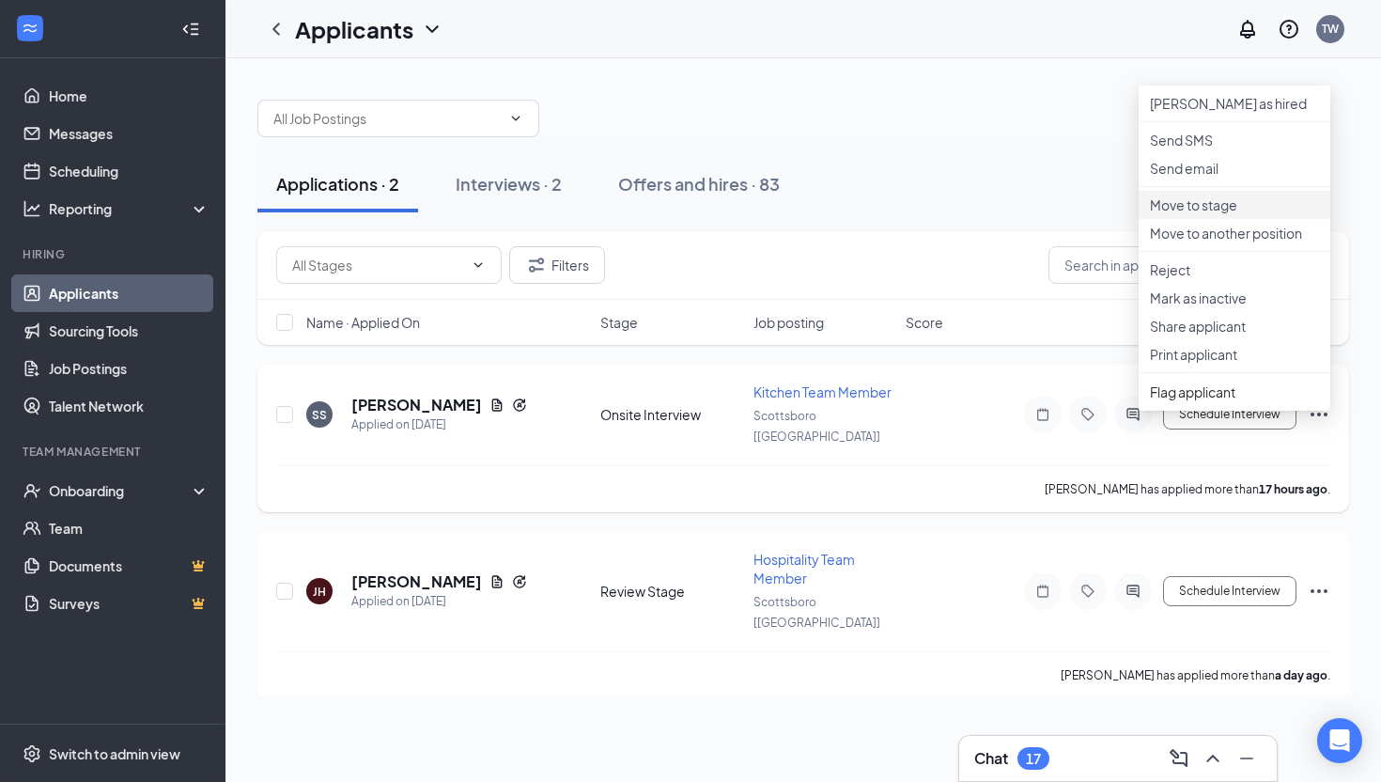
click at [1214, 214] on p "Move to stage" at bounding box center [1234, 204] width 169 height 19
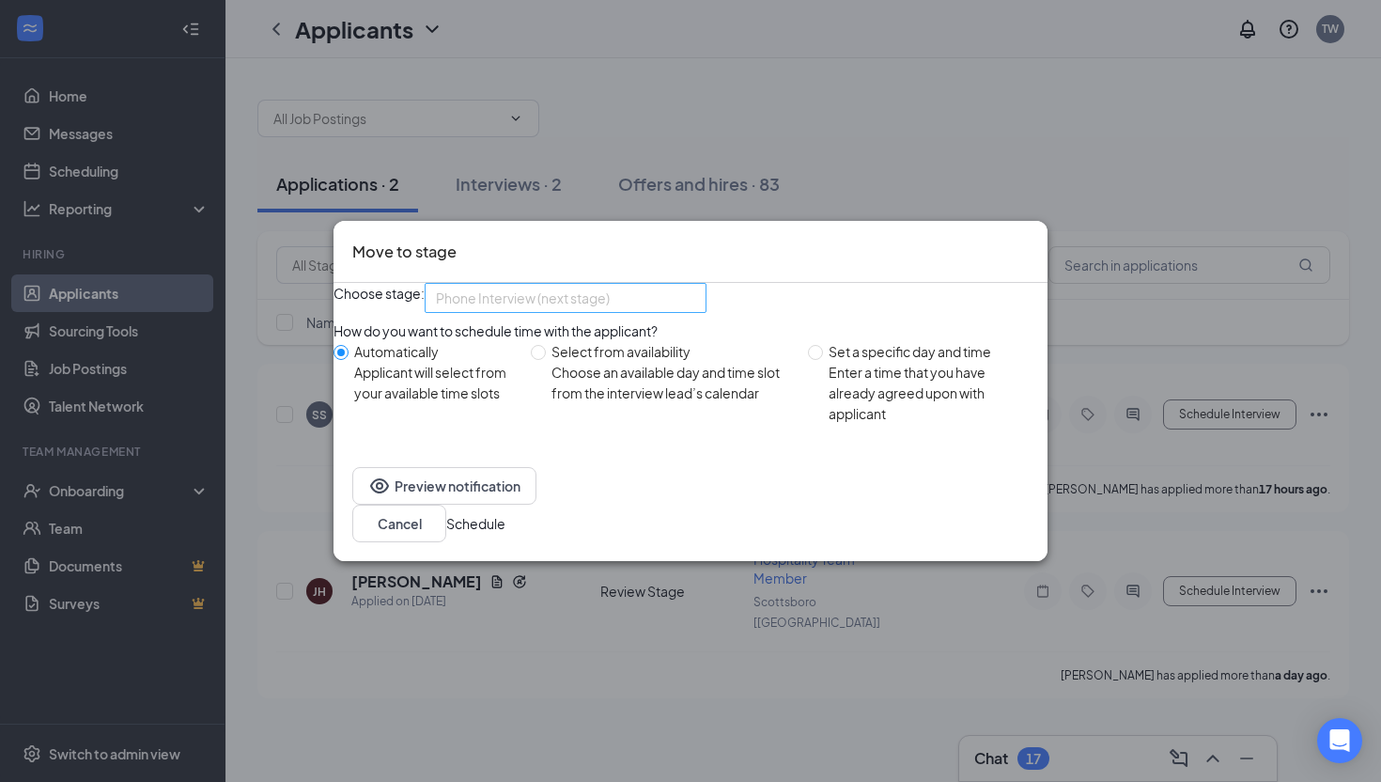
click at [577, 344] on div "Choose stage: Phone Interview (next stage) 3962472 3971028 3971029 Application …" at bounding box center [691, 365] width 714 height 165
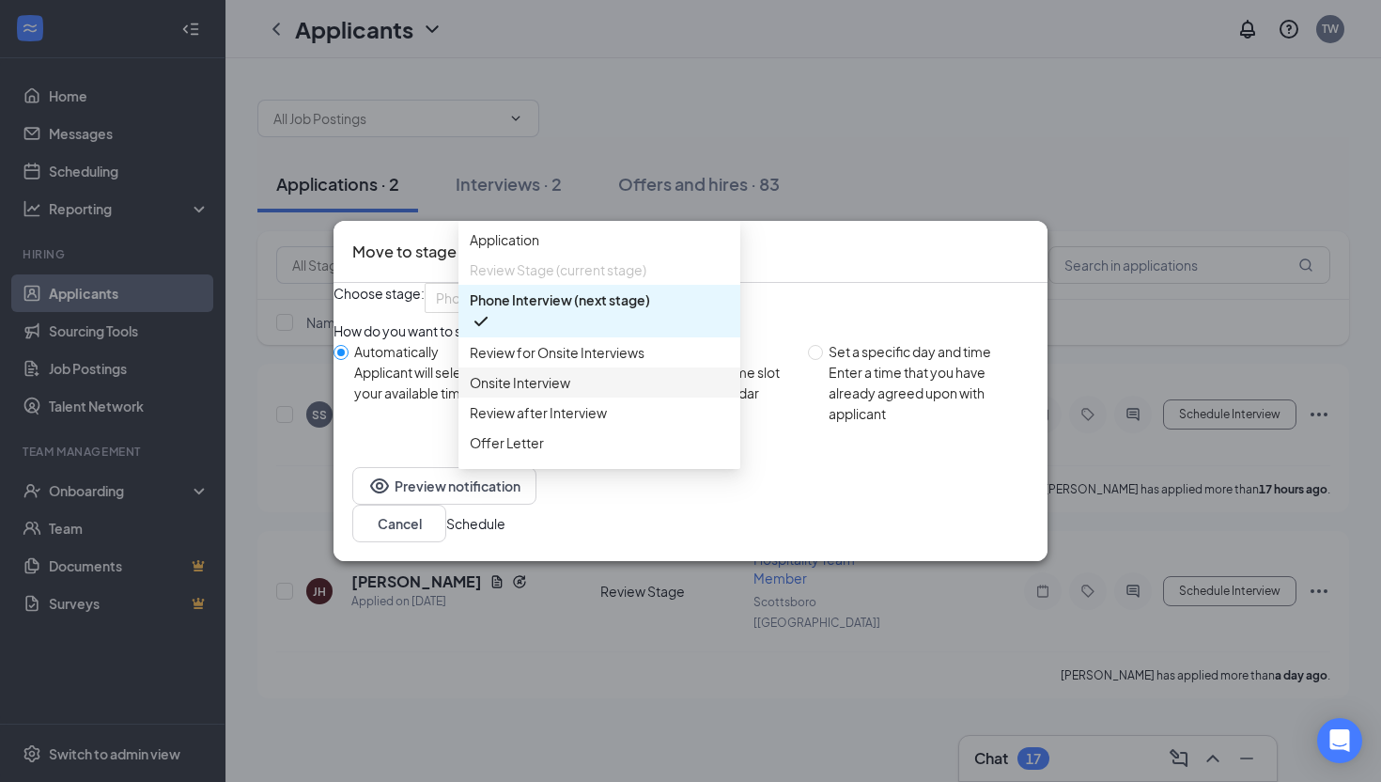
click at [568, 393] on span "Onsite Interview" at bounding box center [520, 382] width 101 height 21
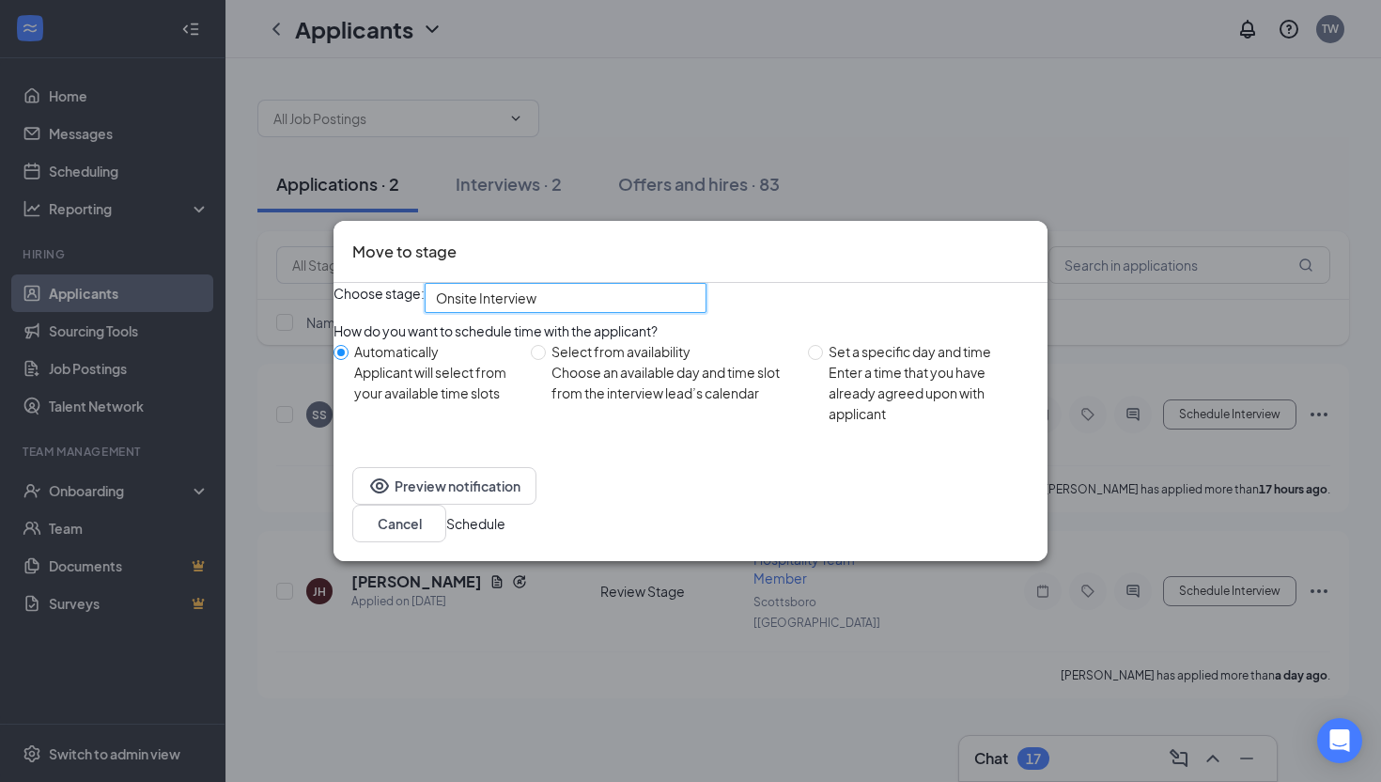
click at [505, 534] on button "Schedule" at bounding box center [475, 523] width 59 height 21
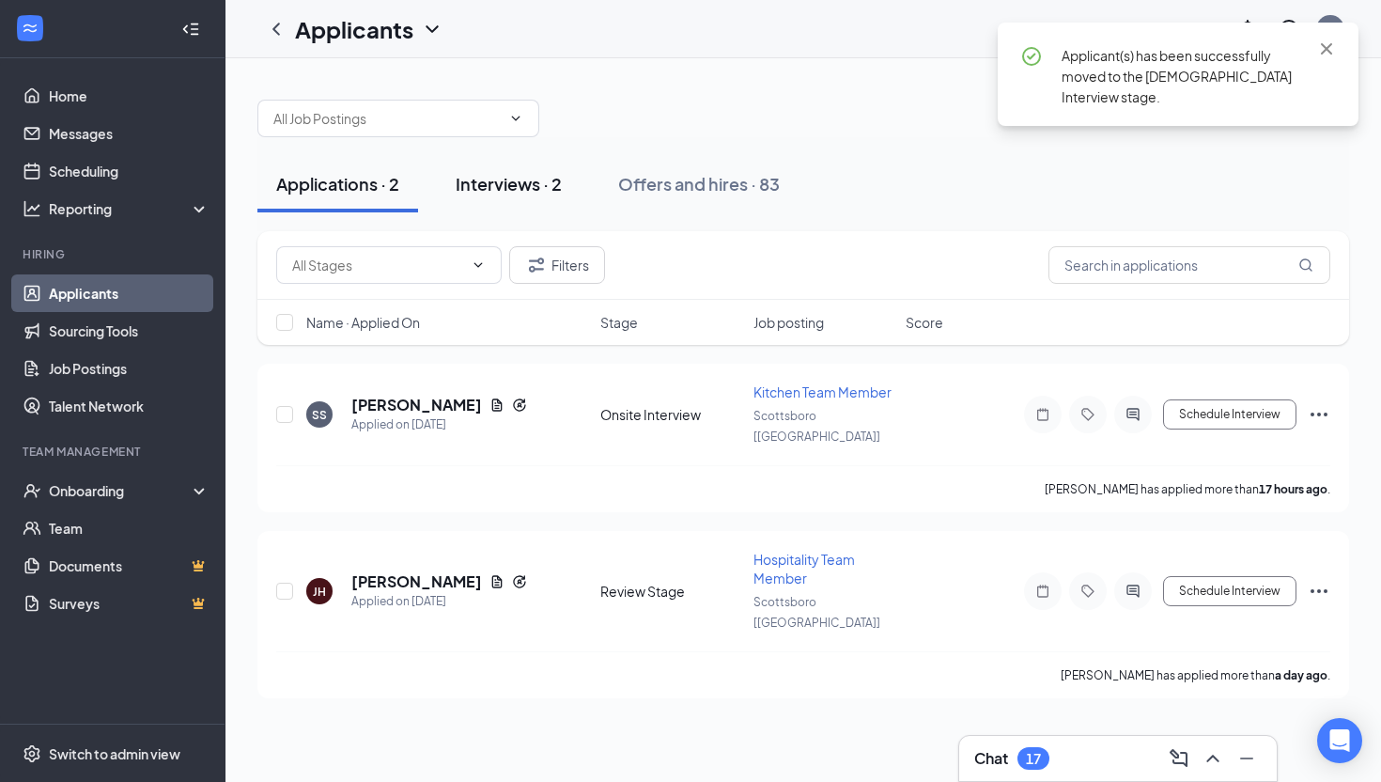
click at [537, 184] on div "Interviews · 2" at bounding box center [509, 183] width 106 height 23
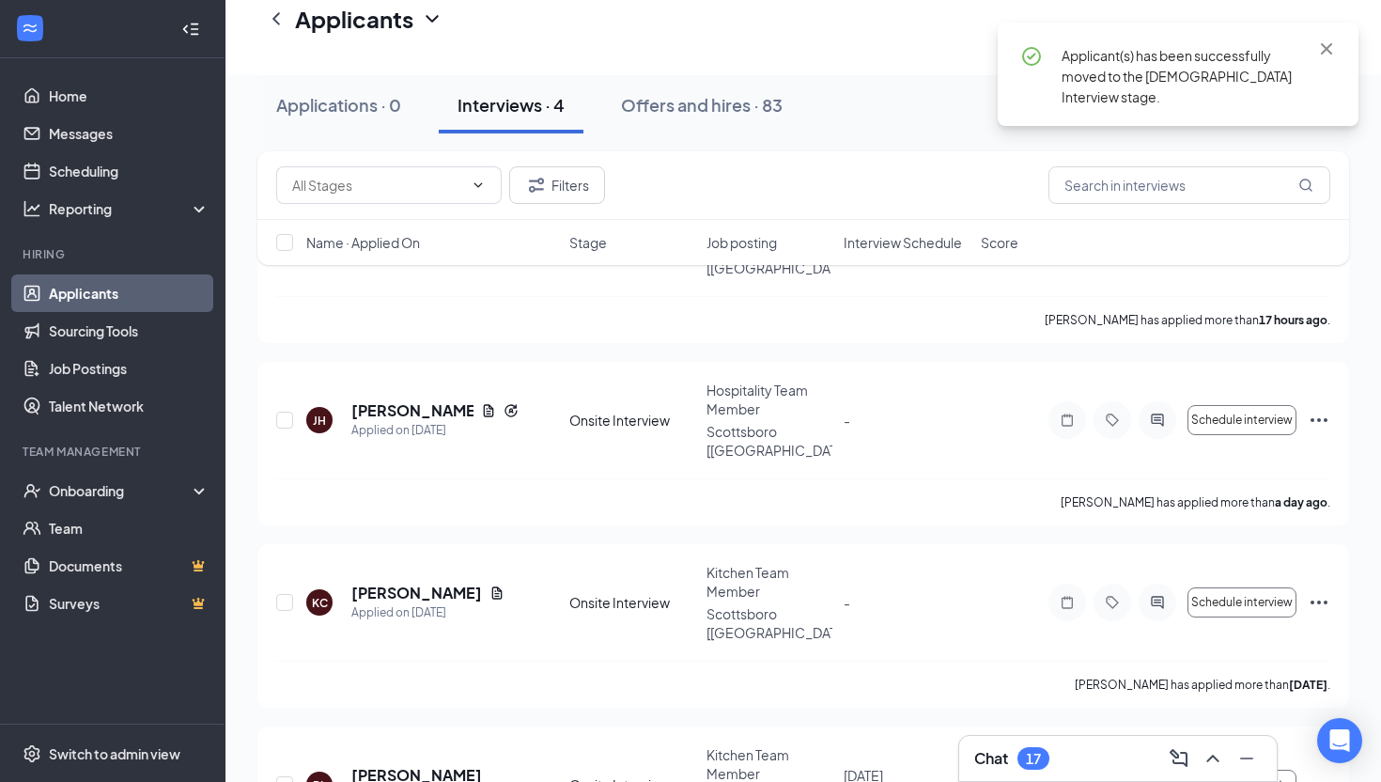
scroll to position [228, 0]
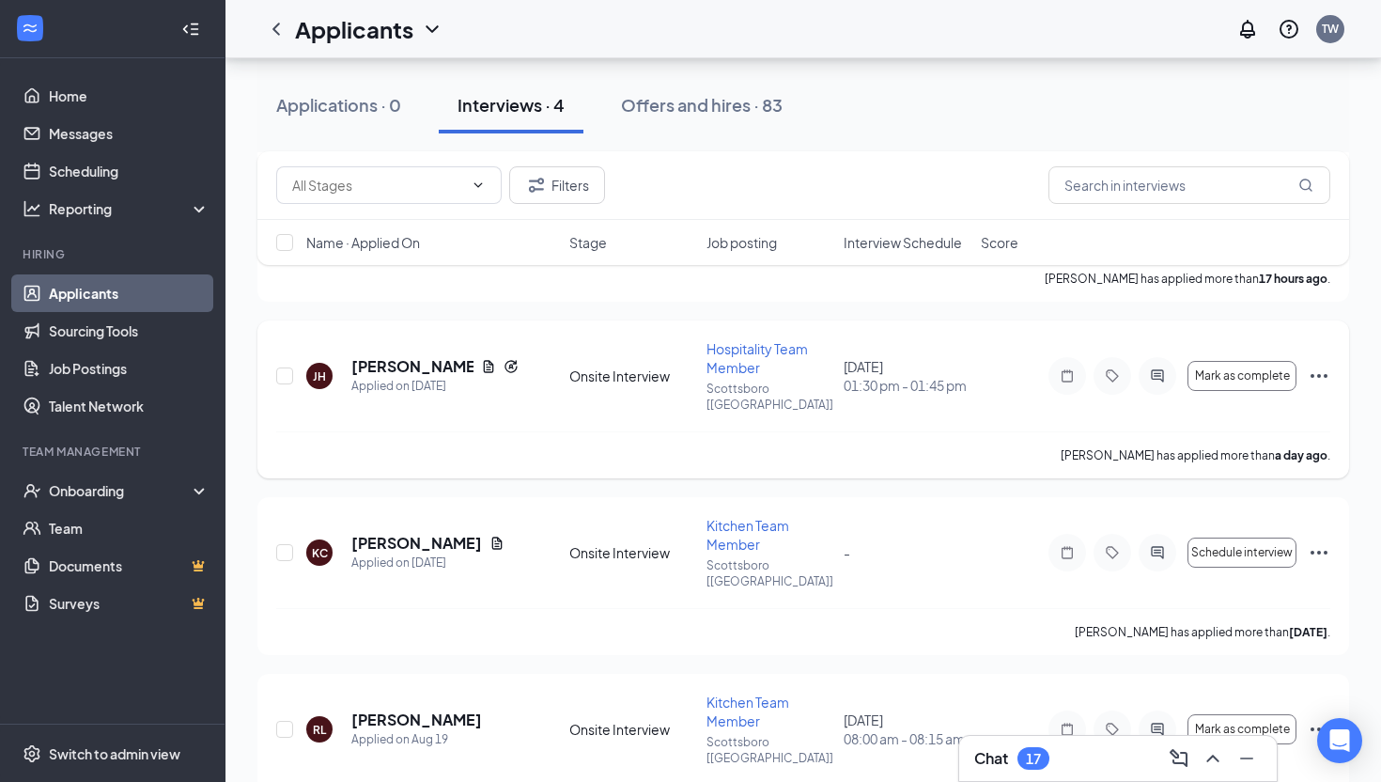
scroll to position [228, 0]
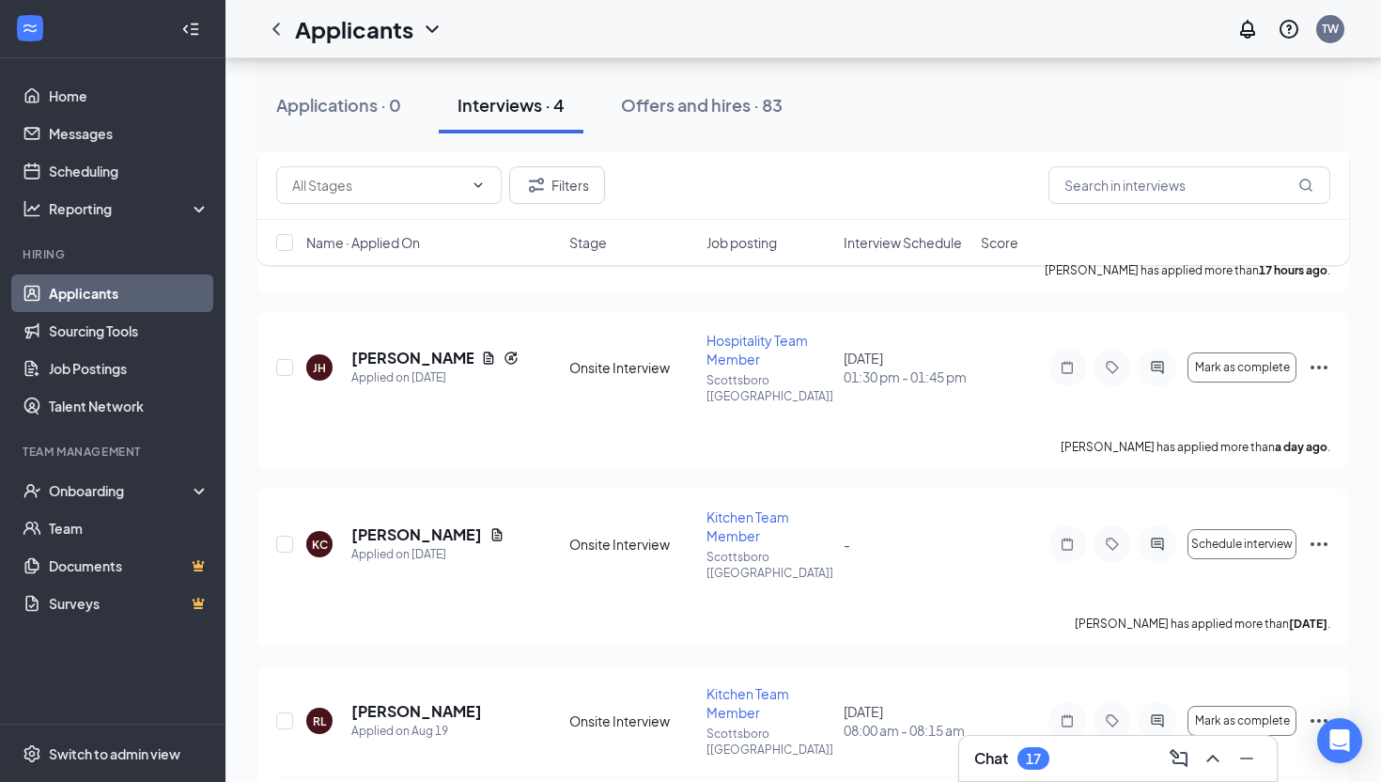
click at [1052, 768] on div "Chat 17" at bounding box center [1118, 758] width 288 height 30
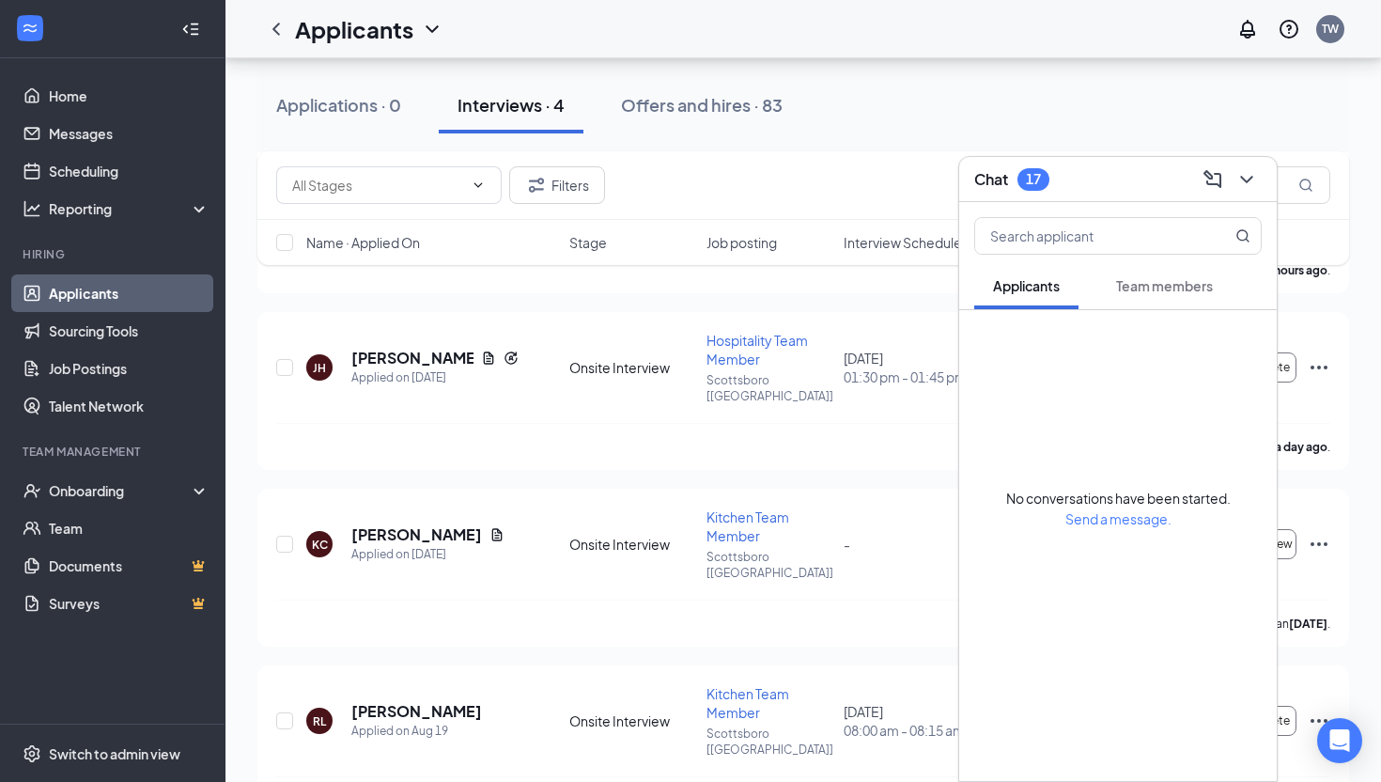
click at [1055, 303] on button "Applicants" at bounding box center [1026, 285] width 104 height 47
click at [1153, 304] on button "Team members" at bounding box center [1164, 285] width 134 height 47
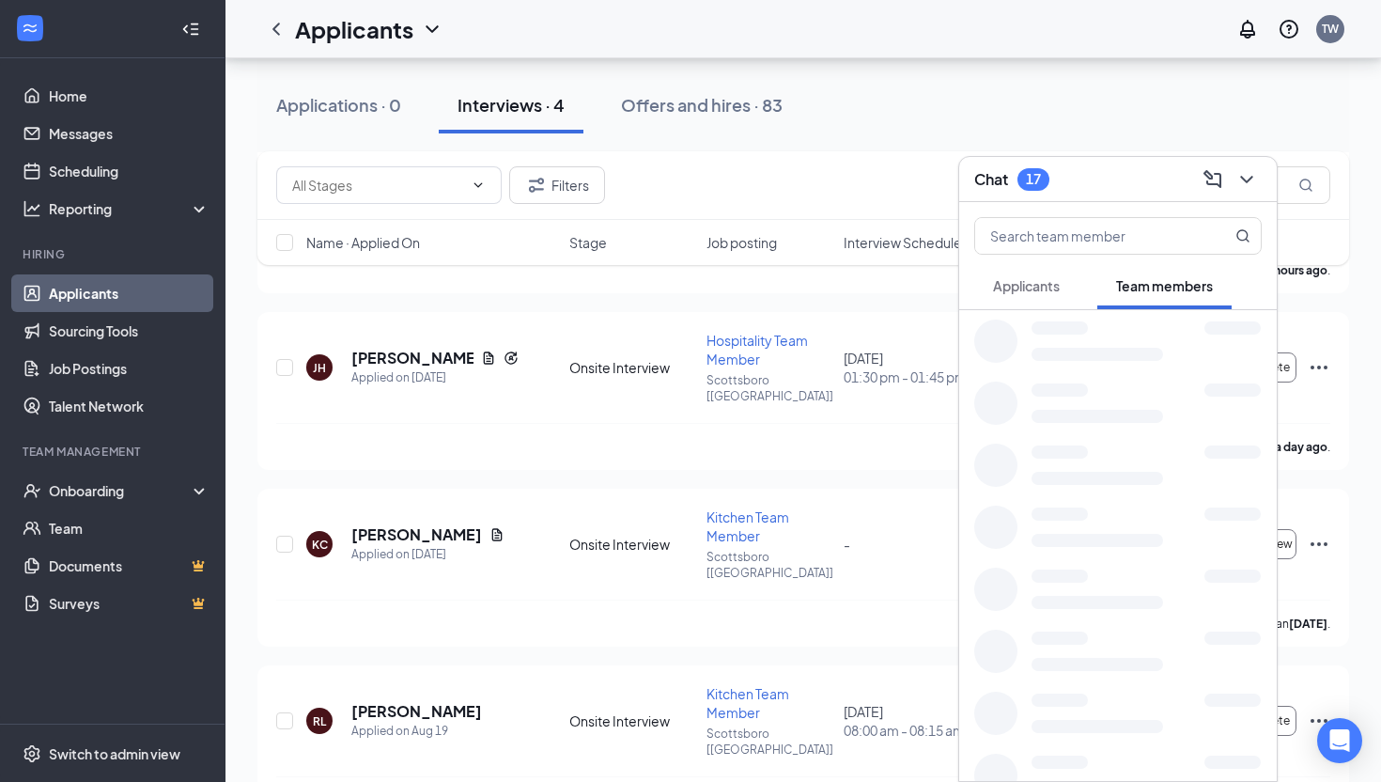
click at [1052, 163] on div "Chat 17" at bounding box center [1118, 179] width 318 height 45
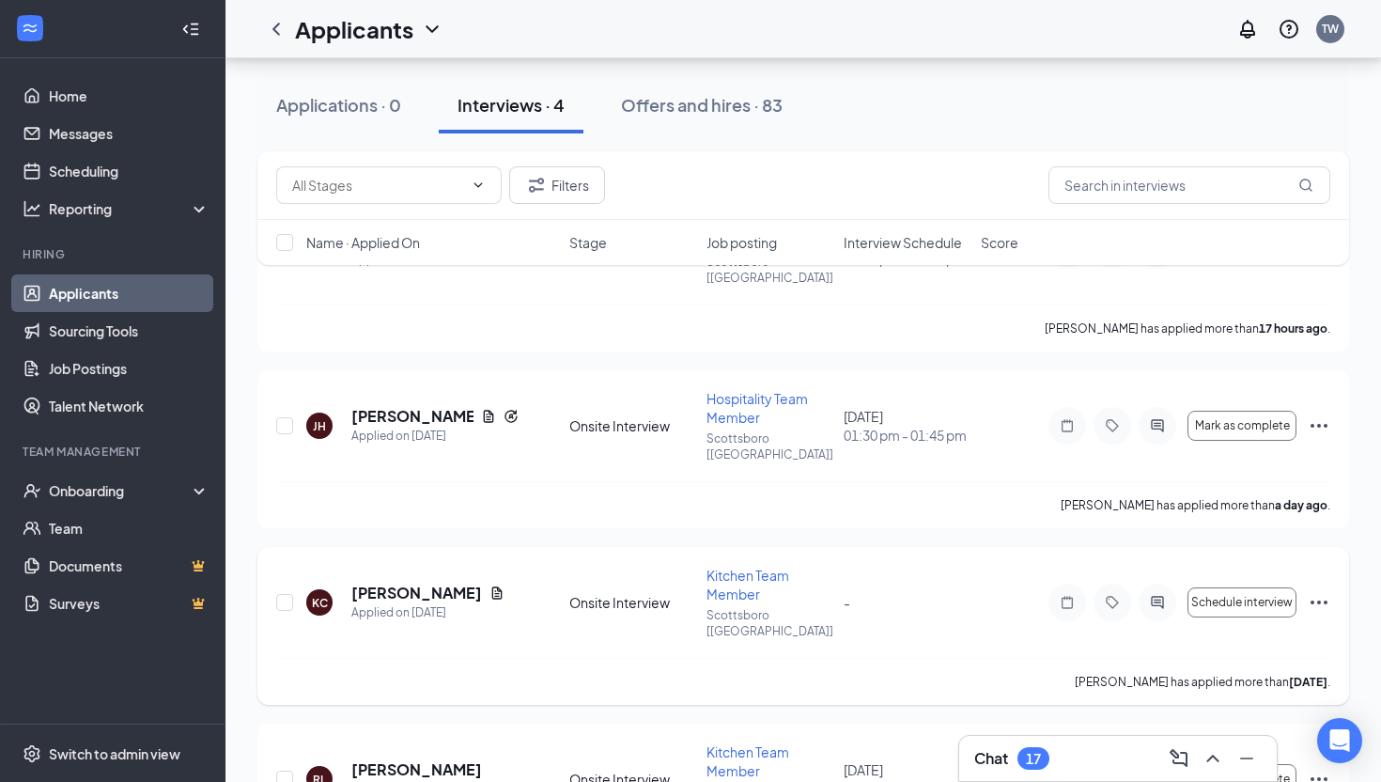
scroll to position [166, 0]
